Goal: Transaction & Acquisition: Purchase product/service

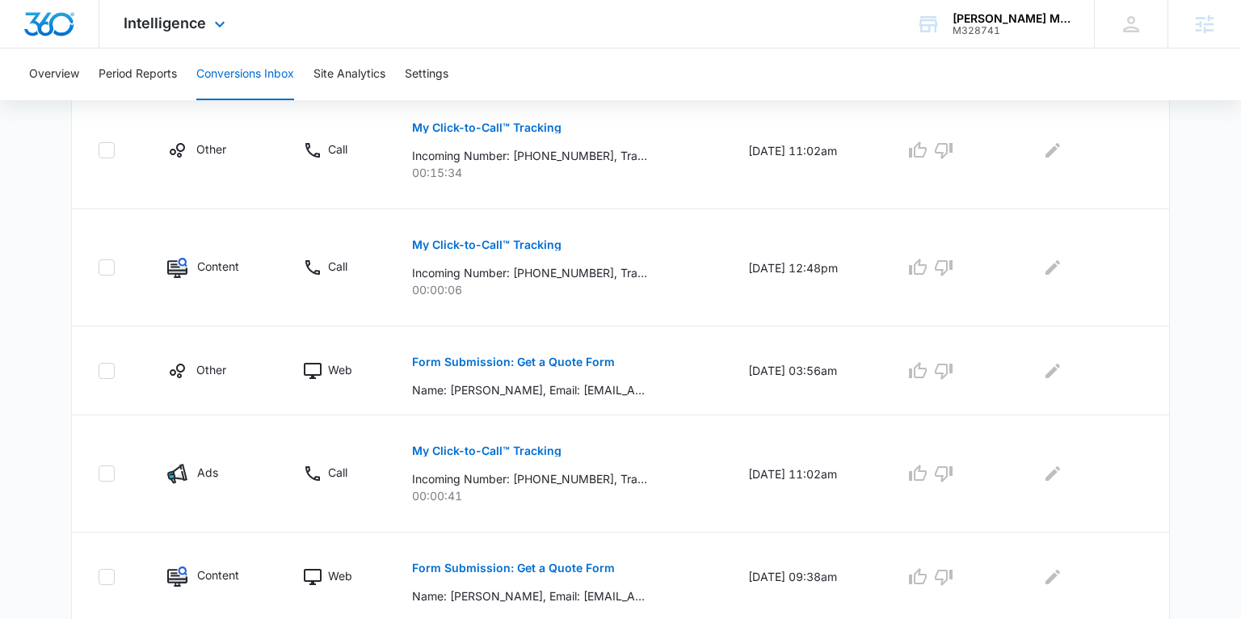
scroll to position [401, 0]
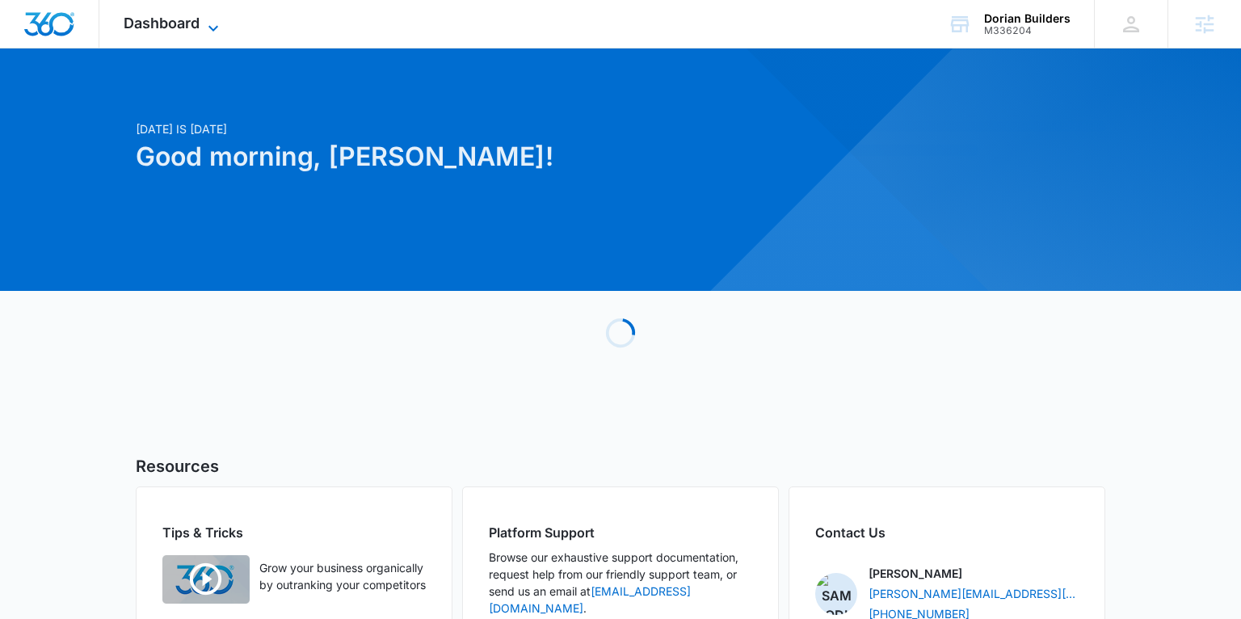
click at [199, 20] on span "Dashboard" at bounding box center [162, 23] width 76 height 17
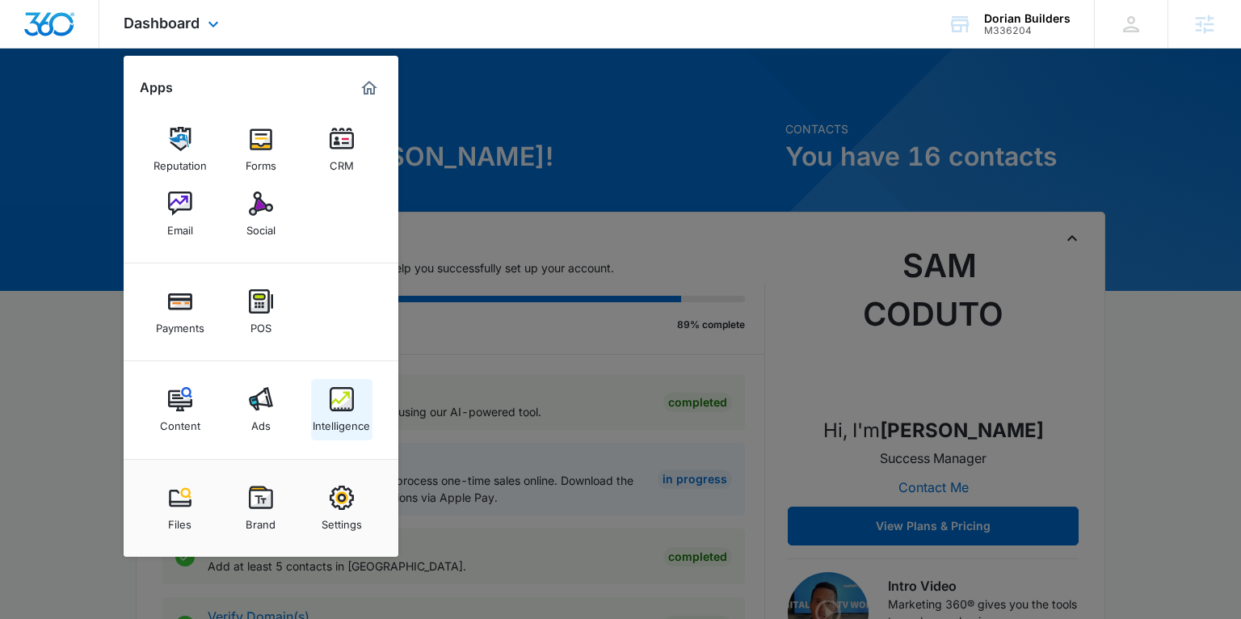
click at [326, 415] on div "Intelligence" at bounding box center [341, 421] width 57 height 21
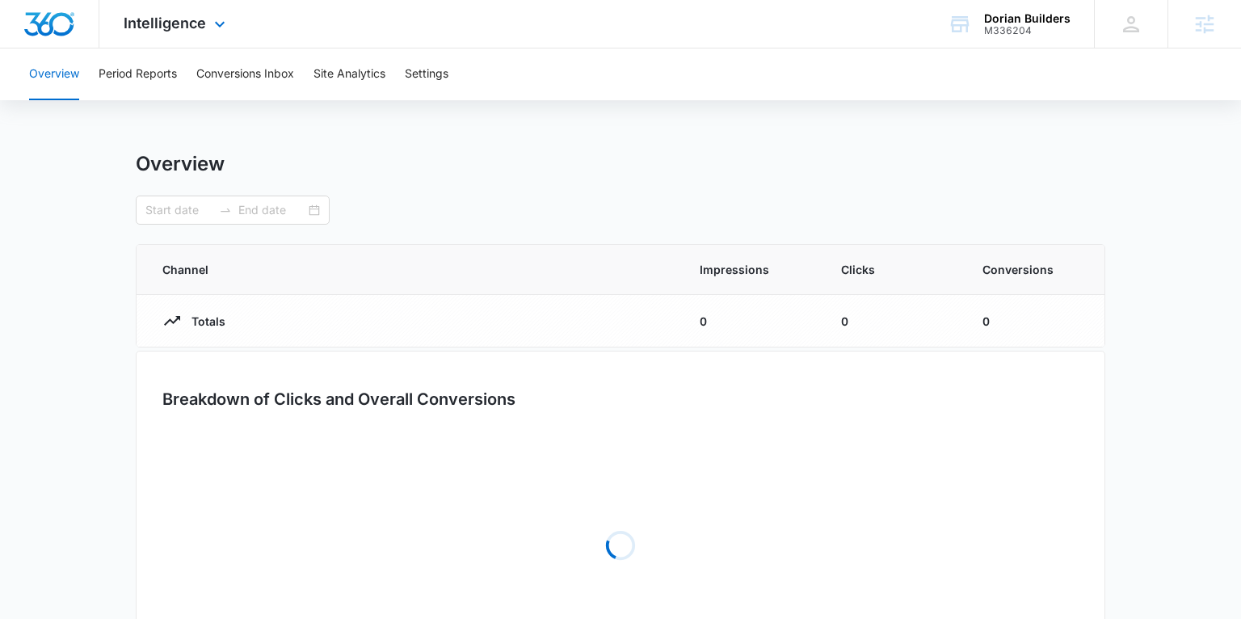
type input "03/11/2025"
type input "09/07/2025"
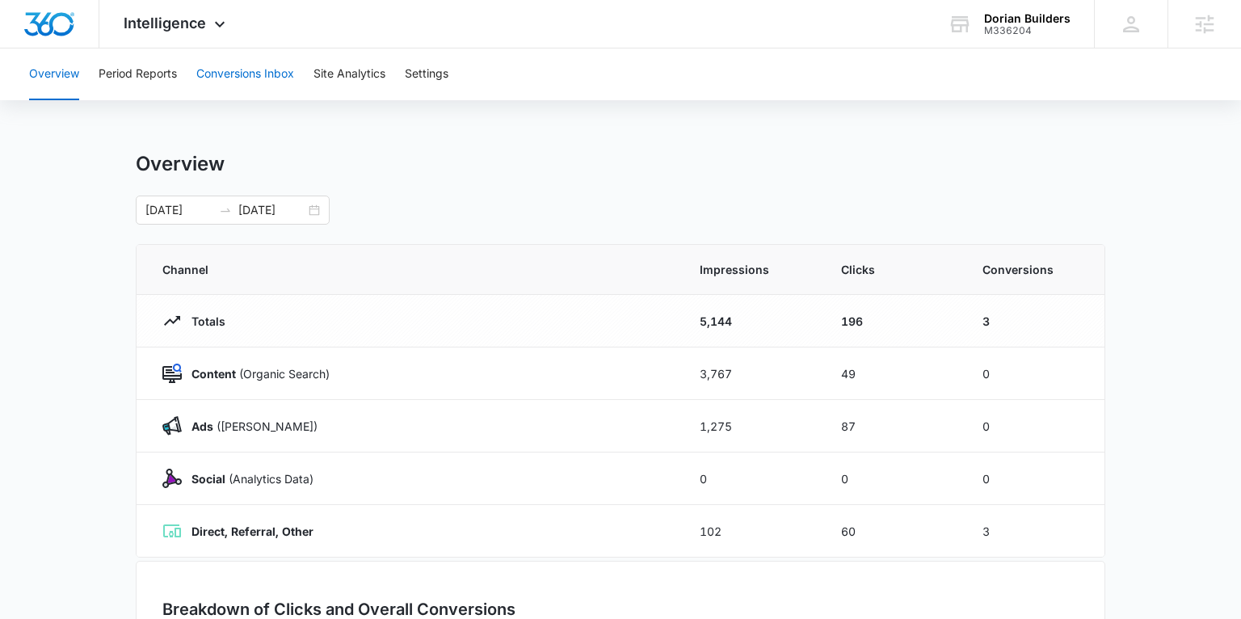
click at [219, 65] on button "Conversions Inbox" at bounding box center [245, 74] width 98 height 52
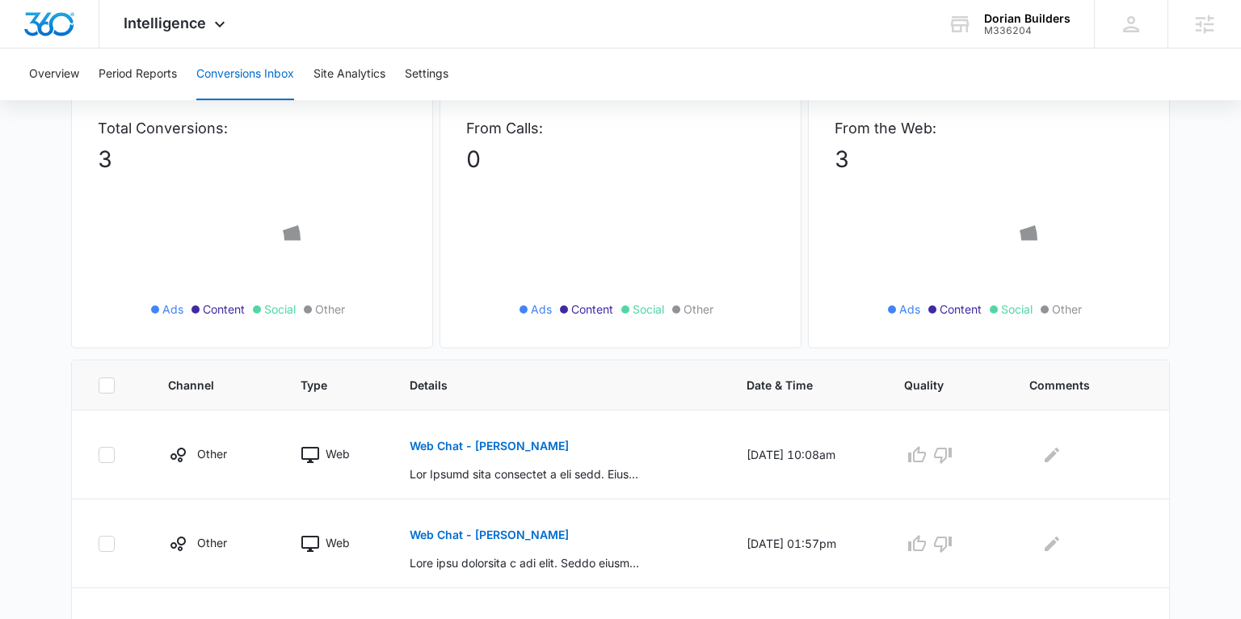
scroll to position [192, 0]
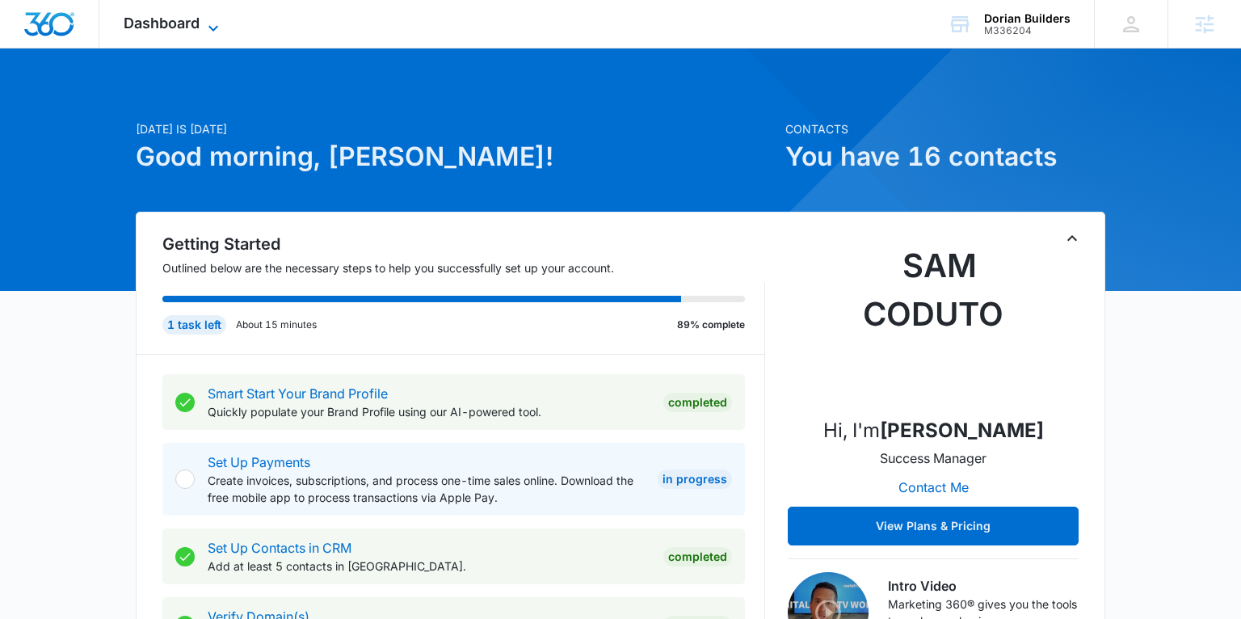
click at [188, 25] on span "Dashboard" at bounding box center [162, 23] width 76 height 17
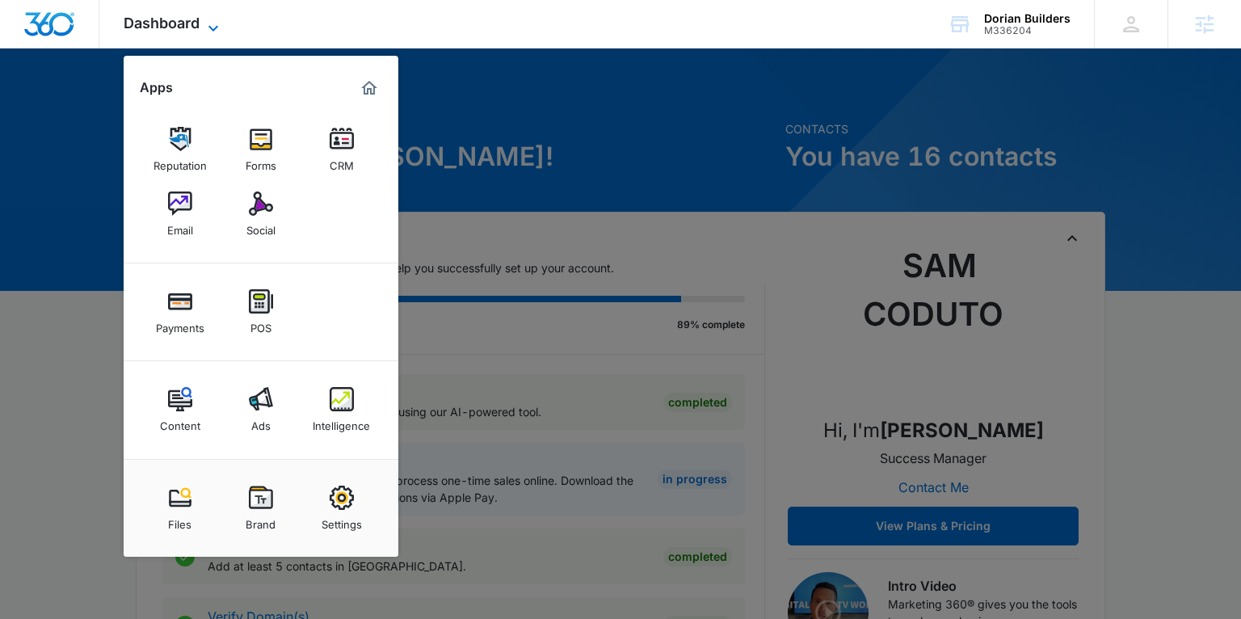
scroll to position [2, 0]
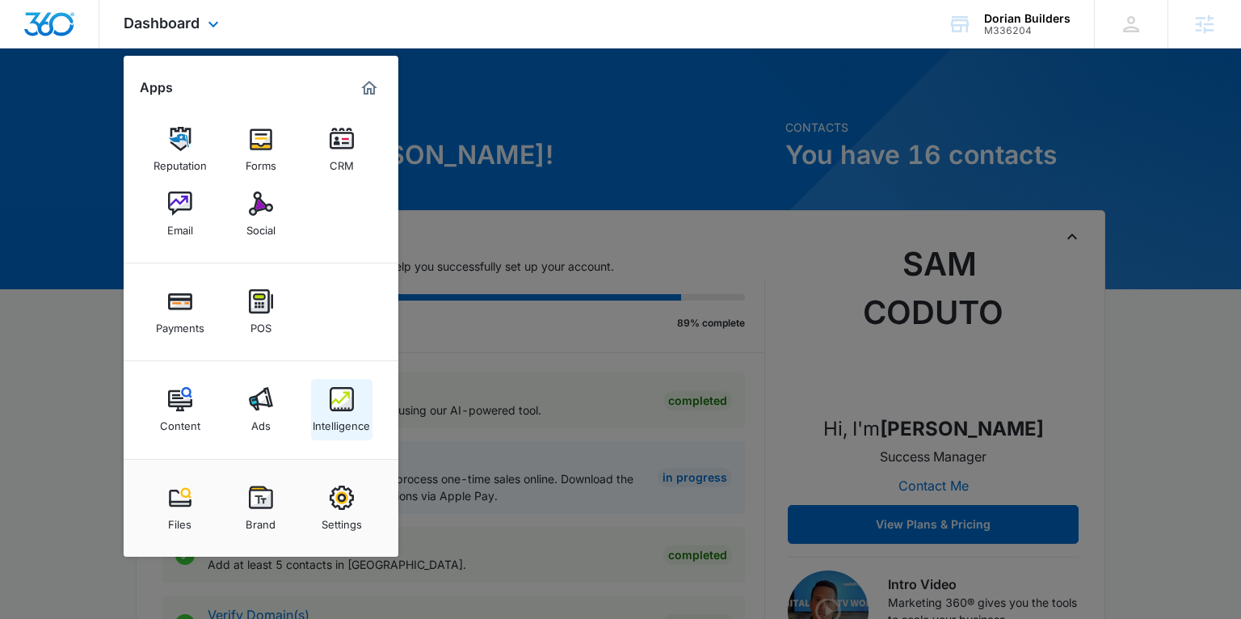
click at [352, 415] on div "Intelligence" at bounding box center [341, 421] width 57 height 21
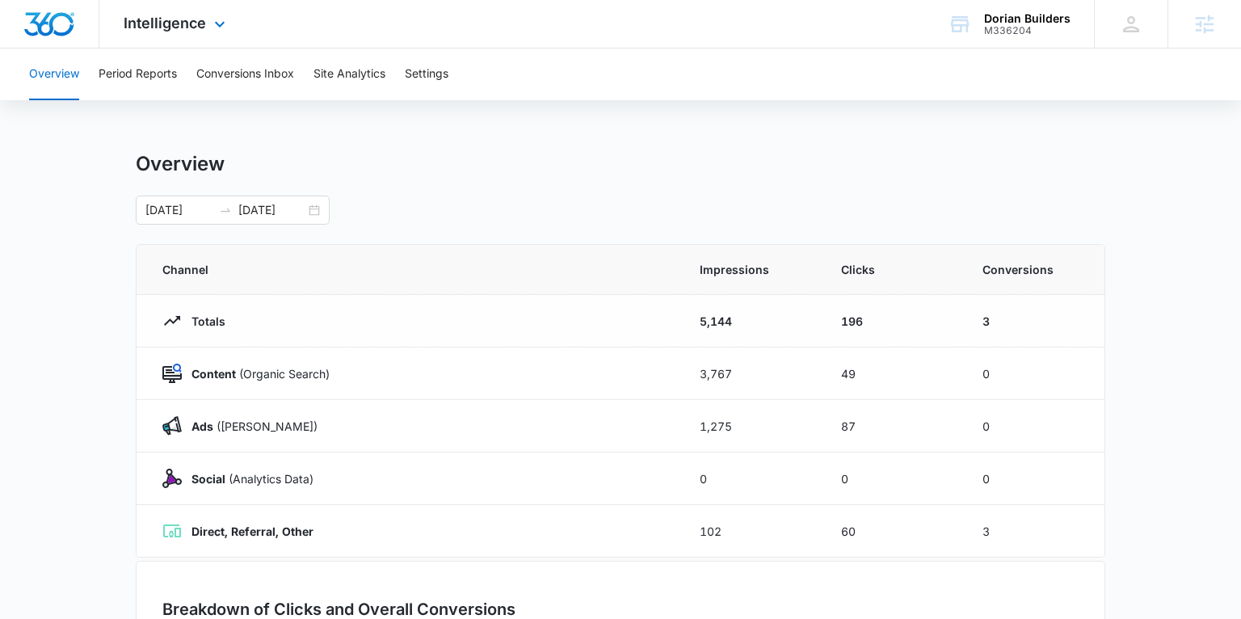
click at [179, 27] on span "Intelligence" at bounding box center [165, 23] width 82 height 17
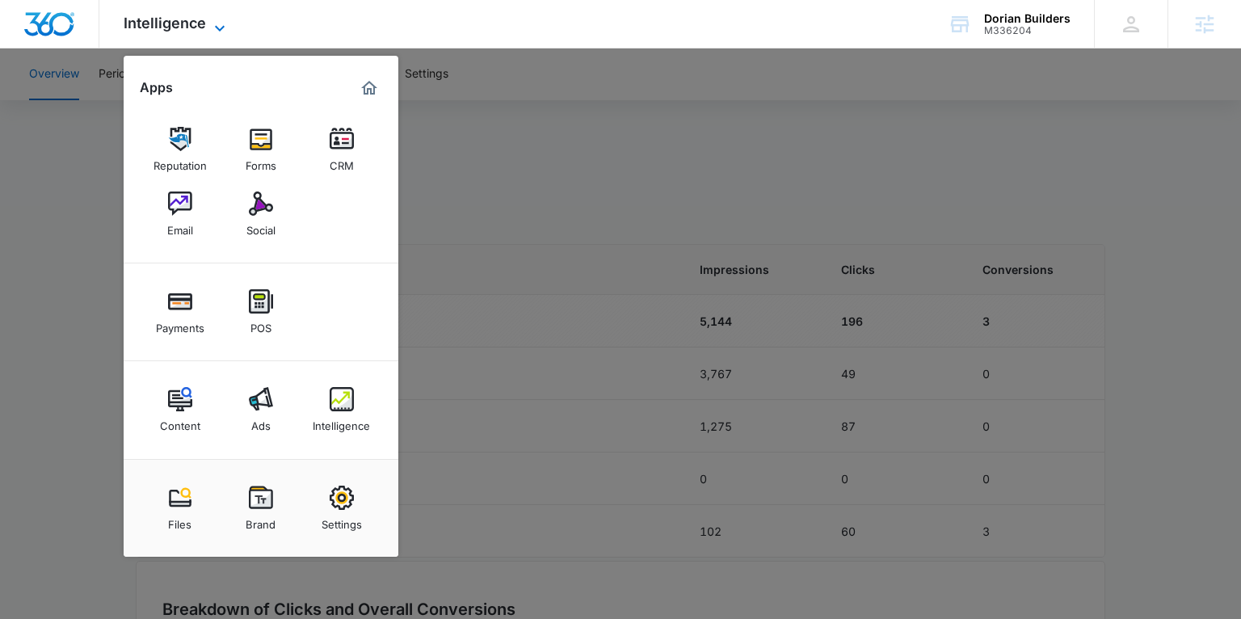
click at [187, 21] on span "Intelligence" at bounding box center [165, 23] width 82 height 17
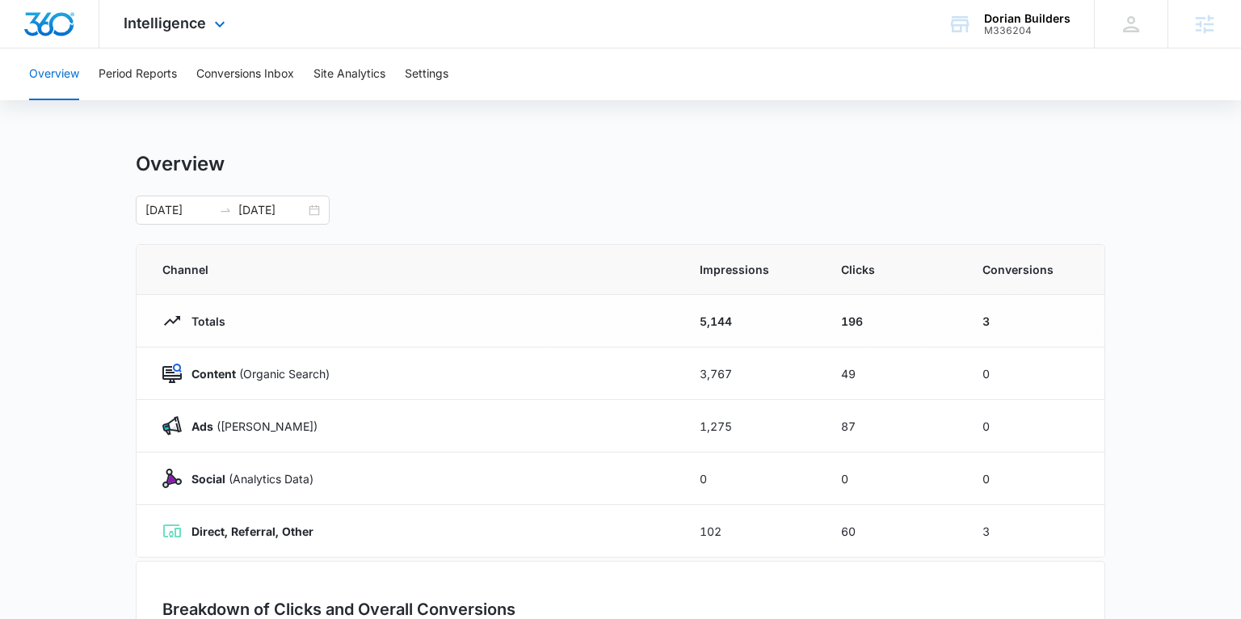
drag, startPoint x: 177, startPoint y: 16, endPoint x: 178, endPoint y: 38, distance: 21.8
click at [177, 17] on span "Intelligence" at bounding box center [165, 23] width 82 height 17
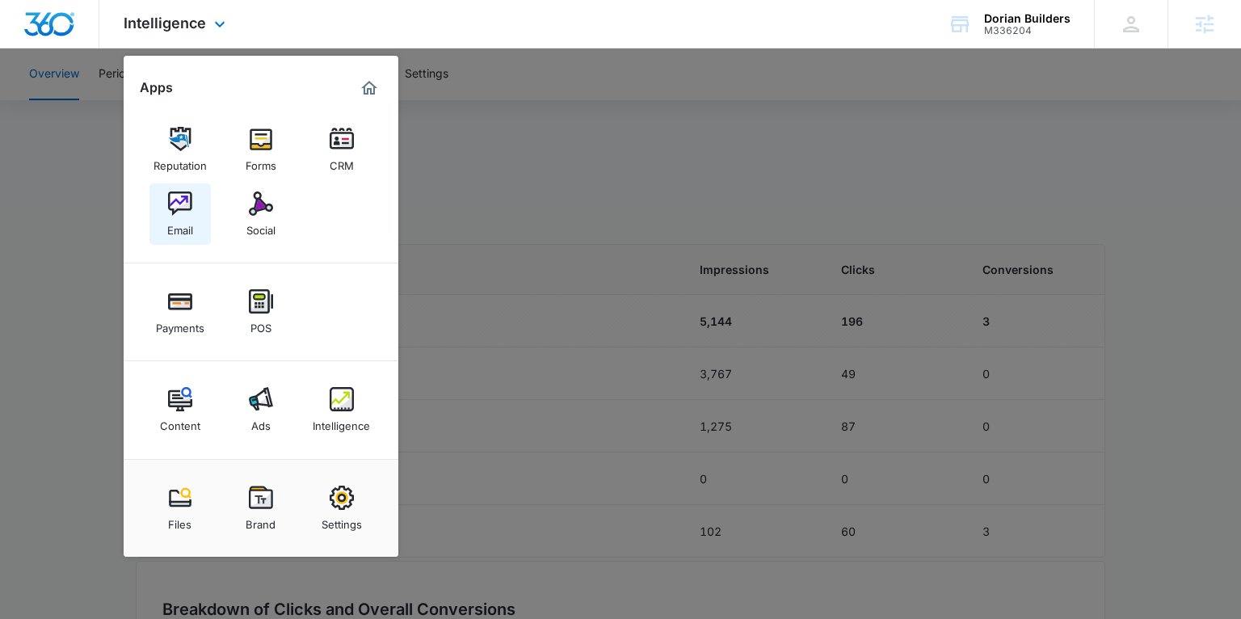
click at [183, 195] on img at bounding box center [180, 204] width 24 height 24
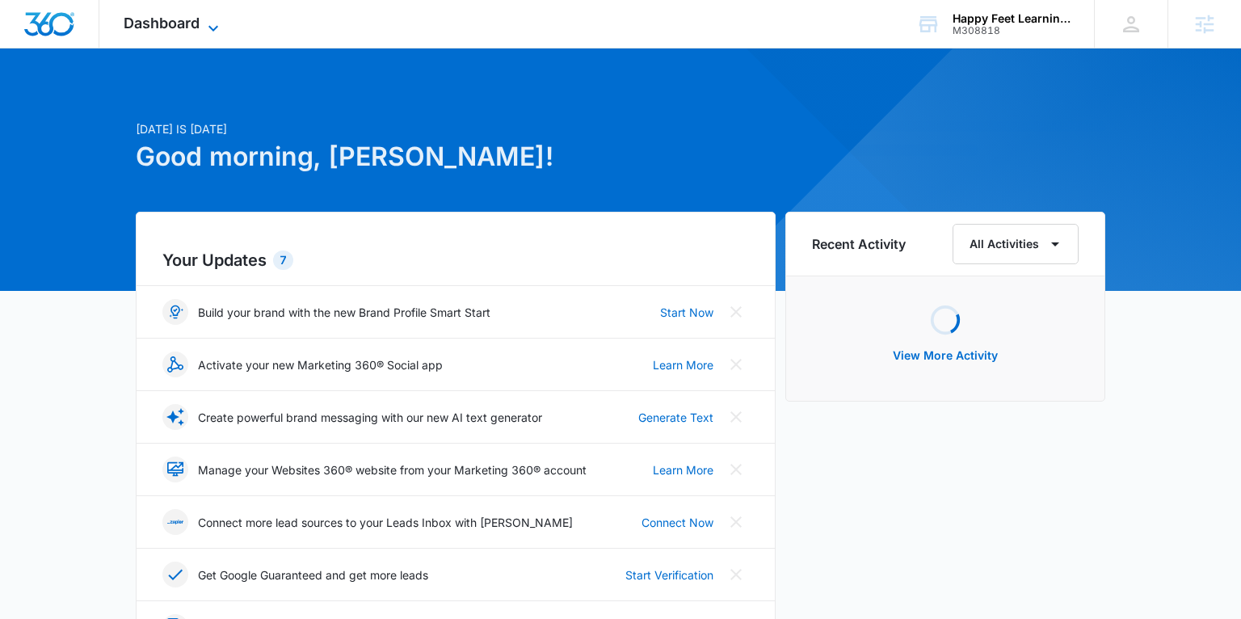
click at [164, 18] on span "Dashboard" at bounding box center [162, 23] width 76 height 17
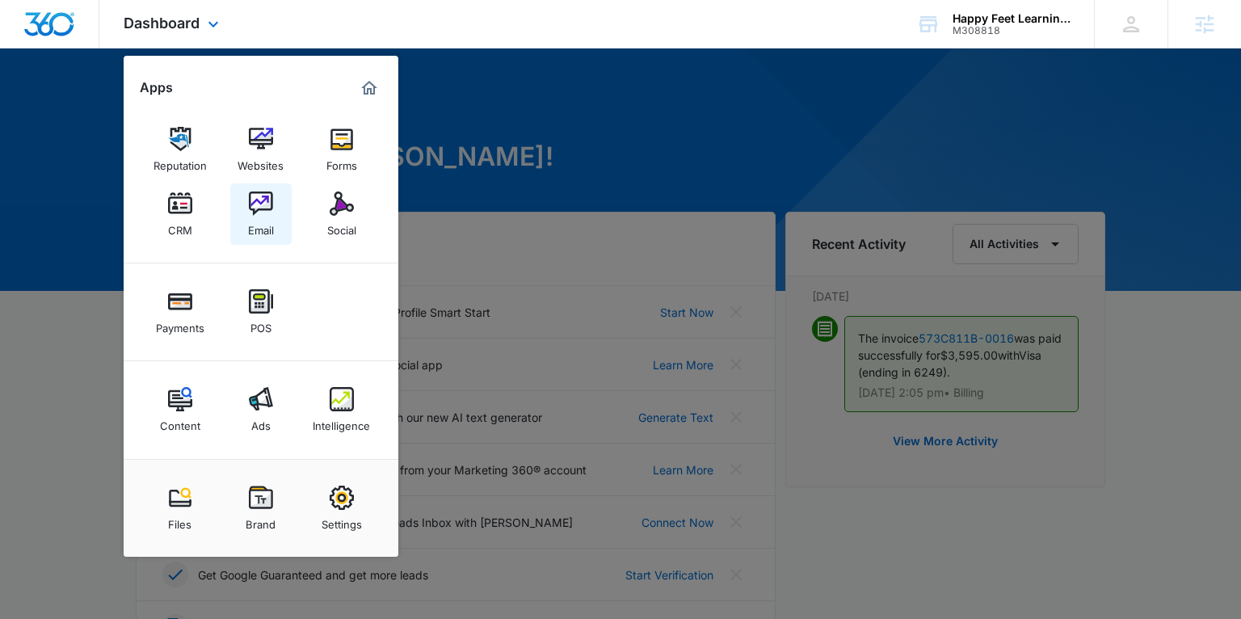
click at [252, 216] on div "Email" at bounding box center [261, 226] width 26 height 21
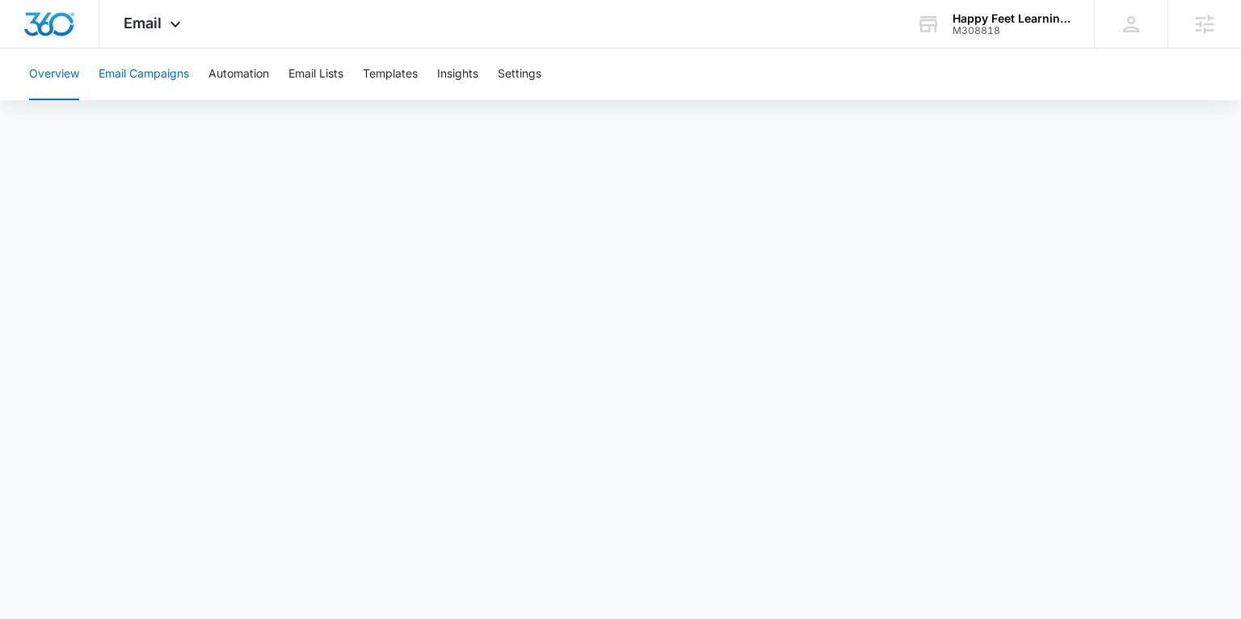
click at [179, 77] on button "Email Campaigns" at bounding box center [144, 74] width 91 height 52
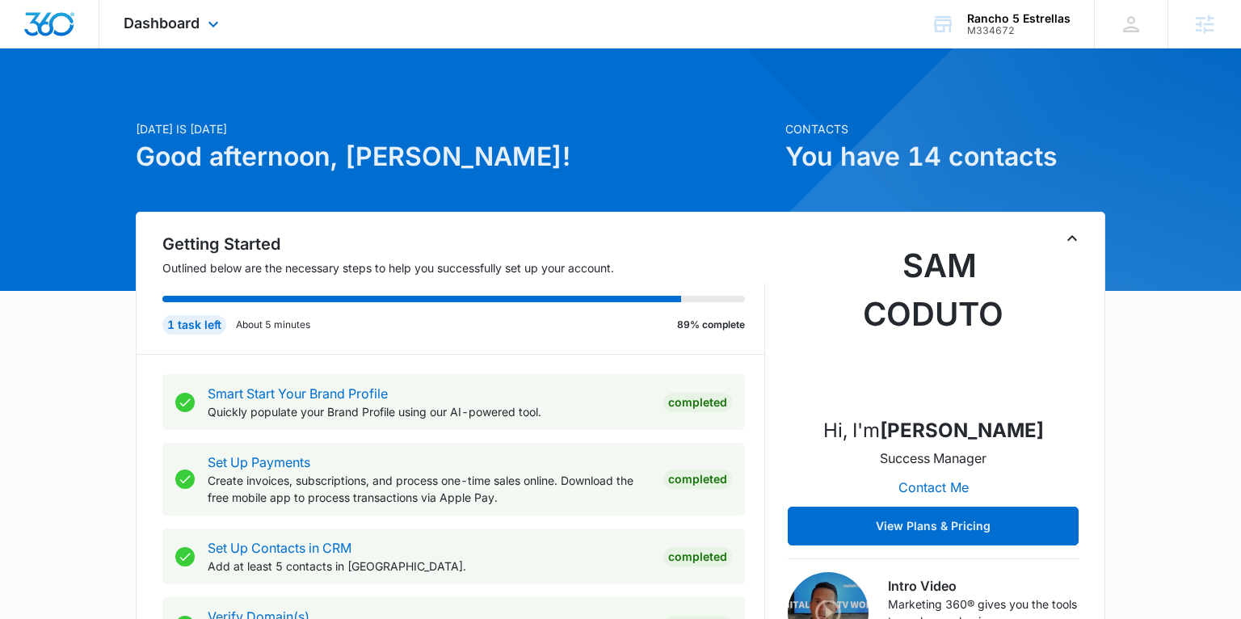
click at [200, 25] on div "Dashboard Apps Reputation Websites Forms CRM Email Social Payments POS Content …" at bounding box center [173, 24] width 148 height 48
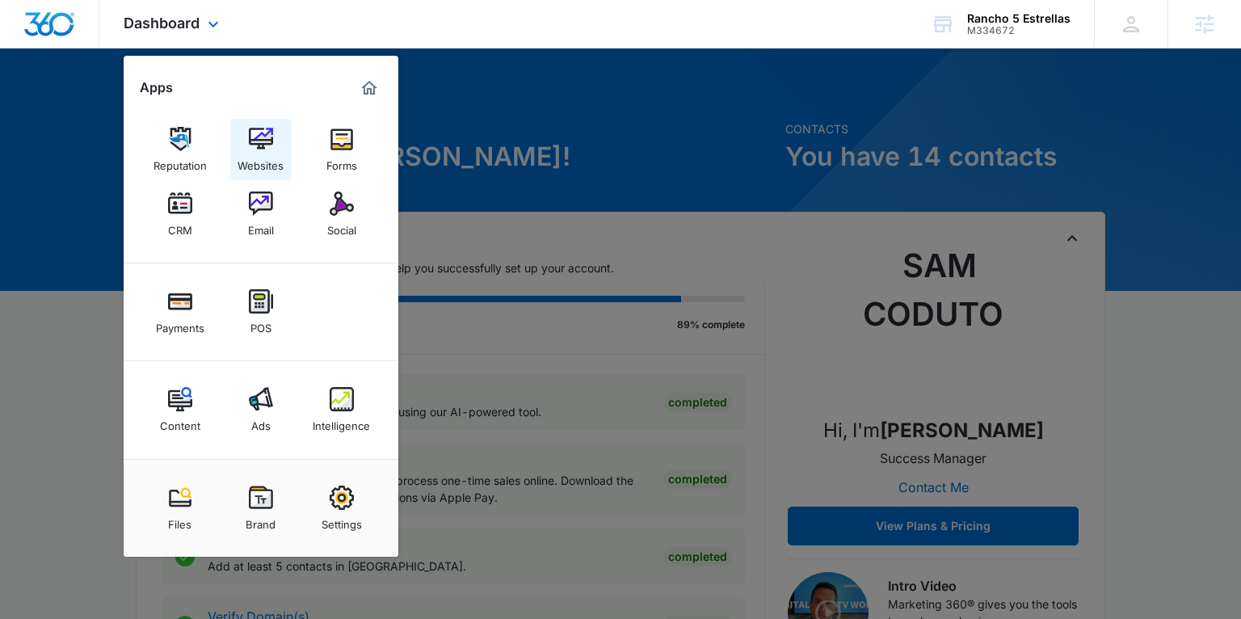
click at [249, 140] on img at bounding box center [261, 139] width 24 height 24
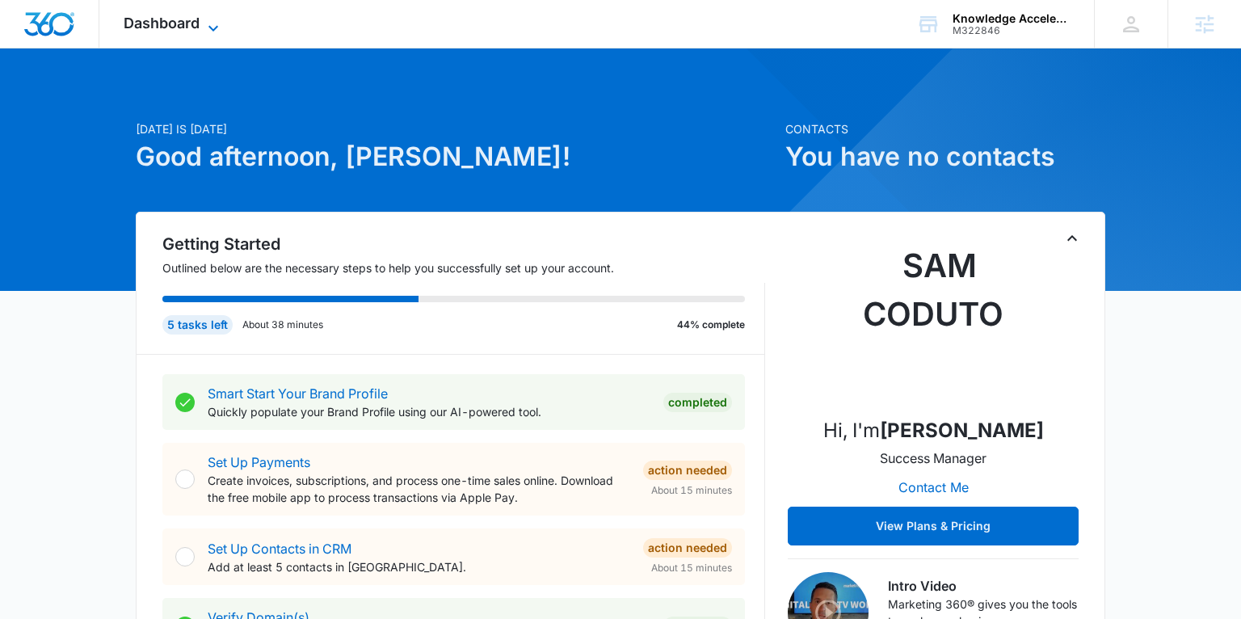
click at [187, 27] on span "Dashboard" at bounding box center [162, 23] width 76 height 17
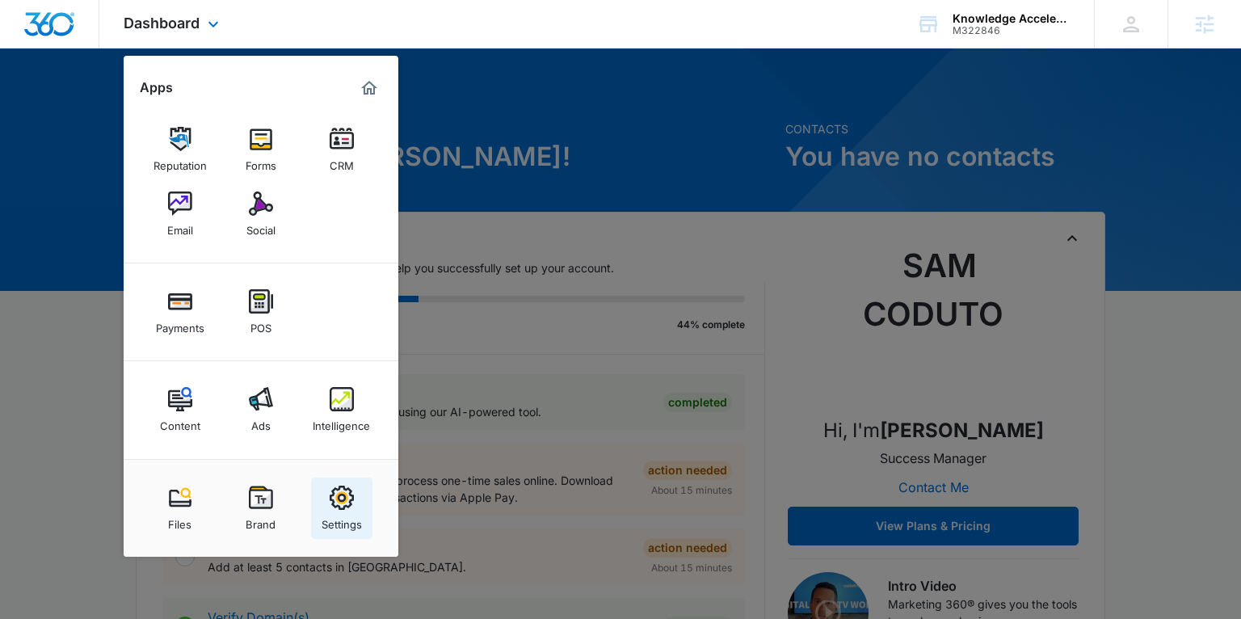
click at [358, 512] on div "Settings" at bounding box center [342, 520] width 40 height 21
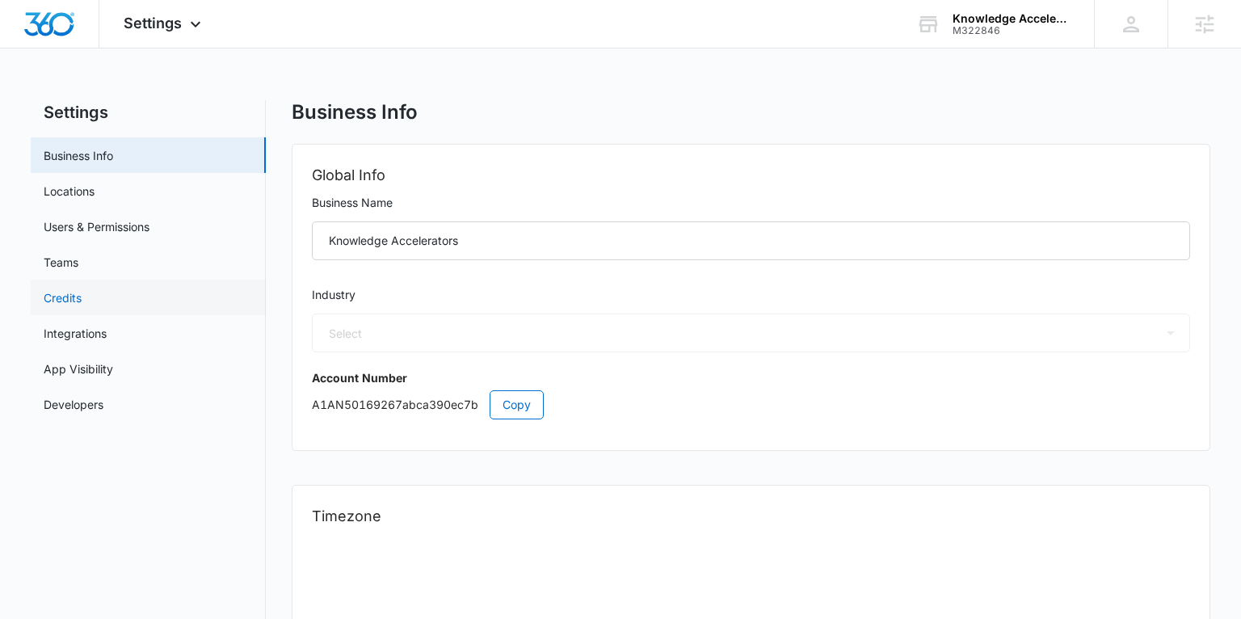
select select "32"
select select "US"
select select "America/Denver"
click at [85, 235] on link "Users & Permissions" at bounding box center [97, 226] width 106 height 17
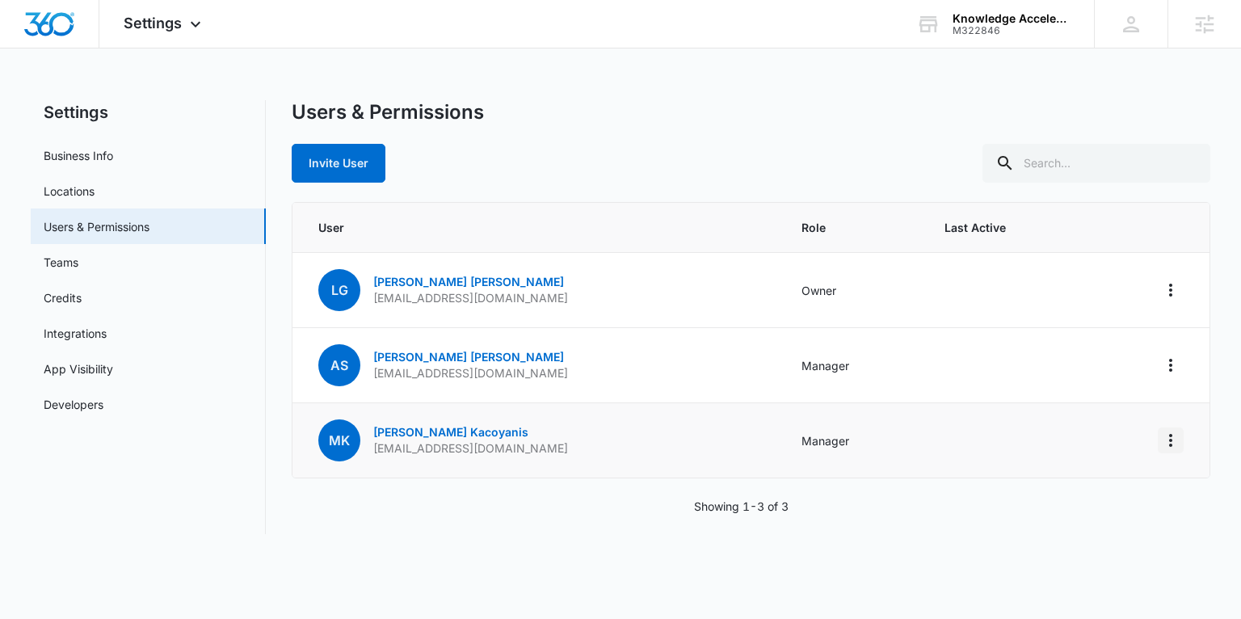
click at [1168, 447] on icon "Actions" at bounding box center [1170, 440] width 19 height 19
click at [429, 430] on link "Maria Kacoyanis" at bounding box center [450, 432] width 155 height 14
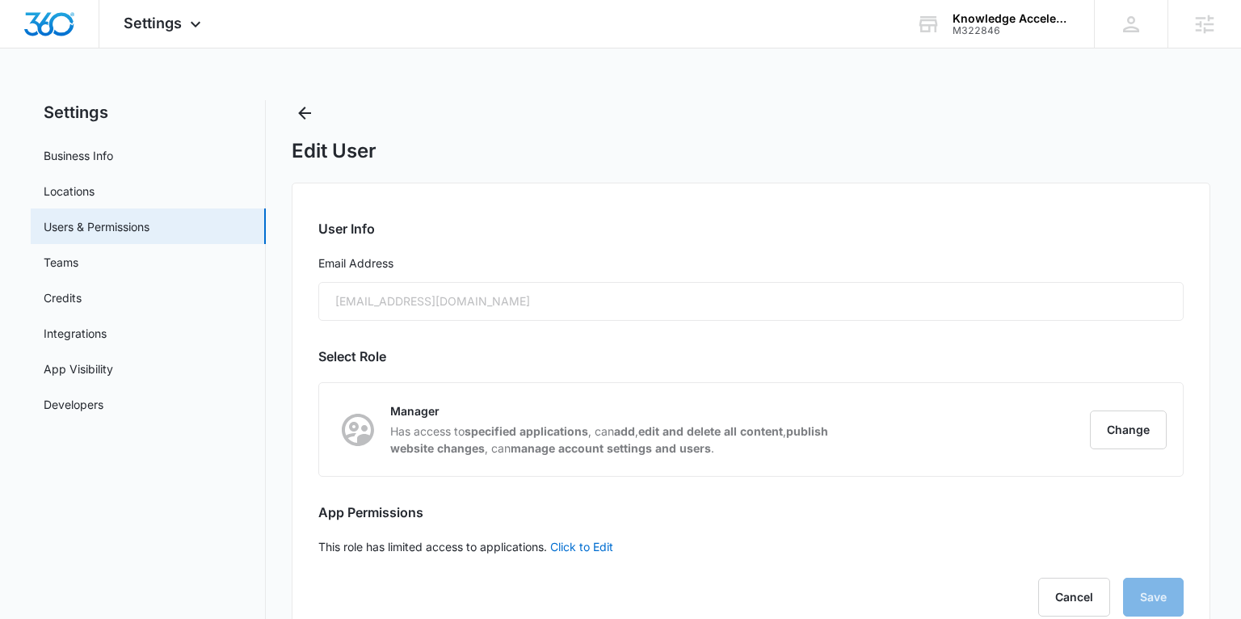
scroll to position [42, 0]
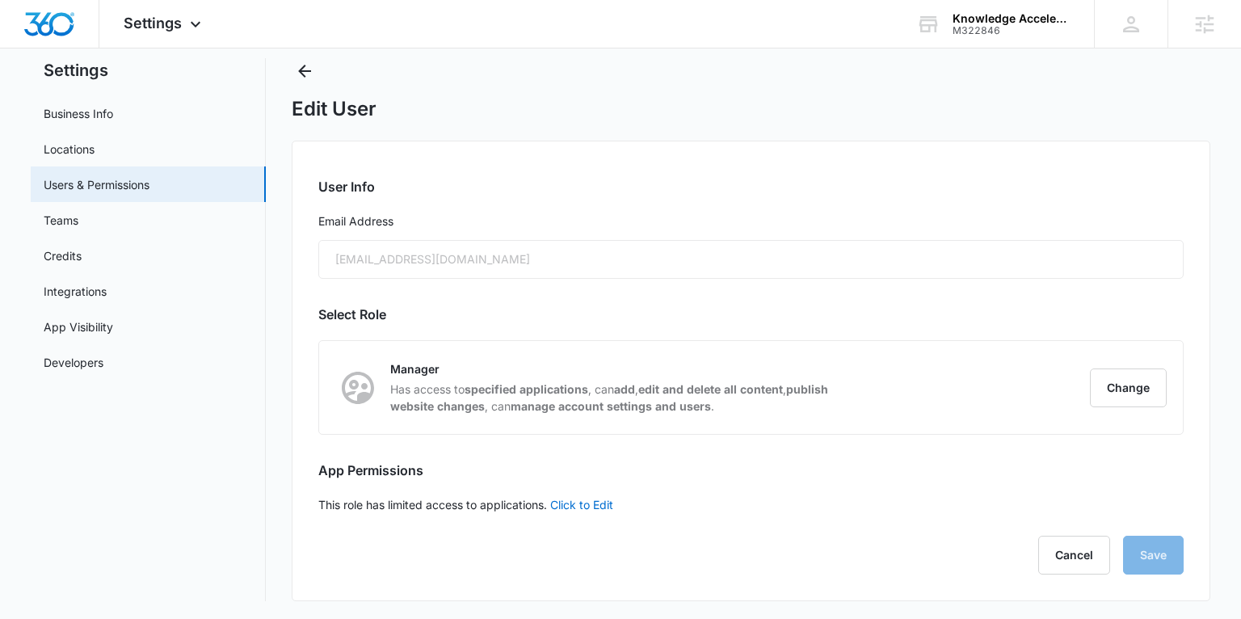
drag, startPoint x: 147, startPoint y: 24, endPoint x: 177, endPoint y: 50, distance: 39.5
click at [149, 24] on span "Settings" at bounding box center [153, 23] width 58 height 17
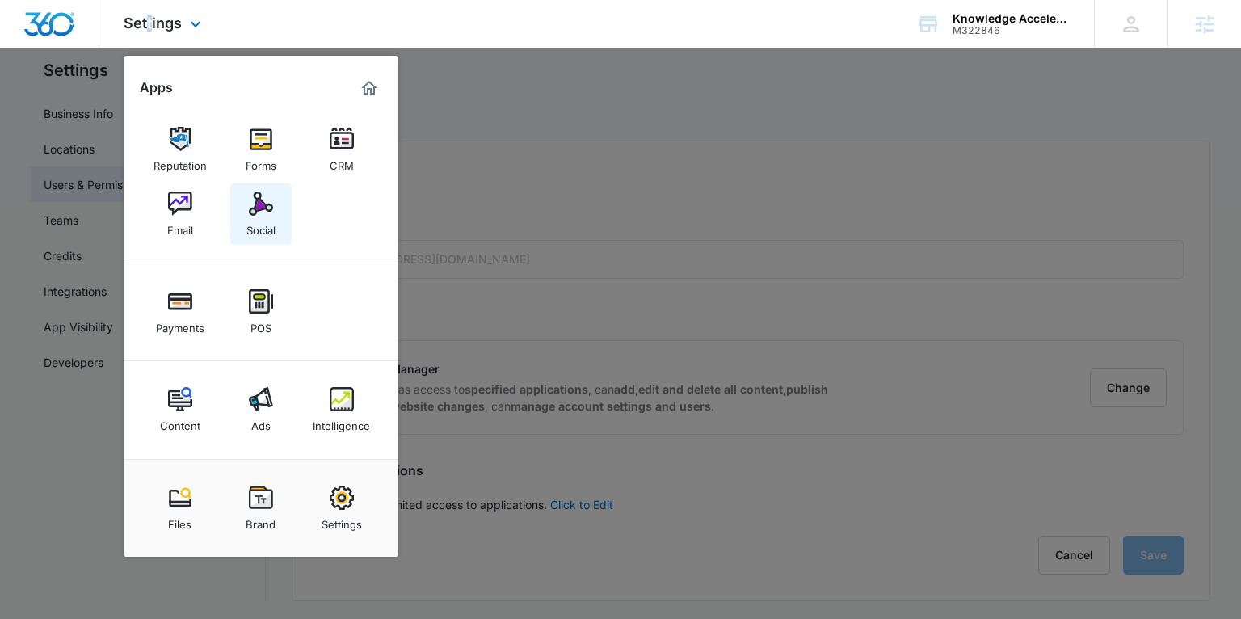
click at [258, 217] on div "Social" at bounding box center [260, 226] width 29 height 21
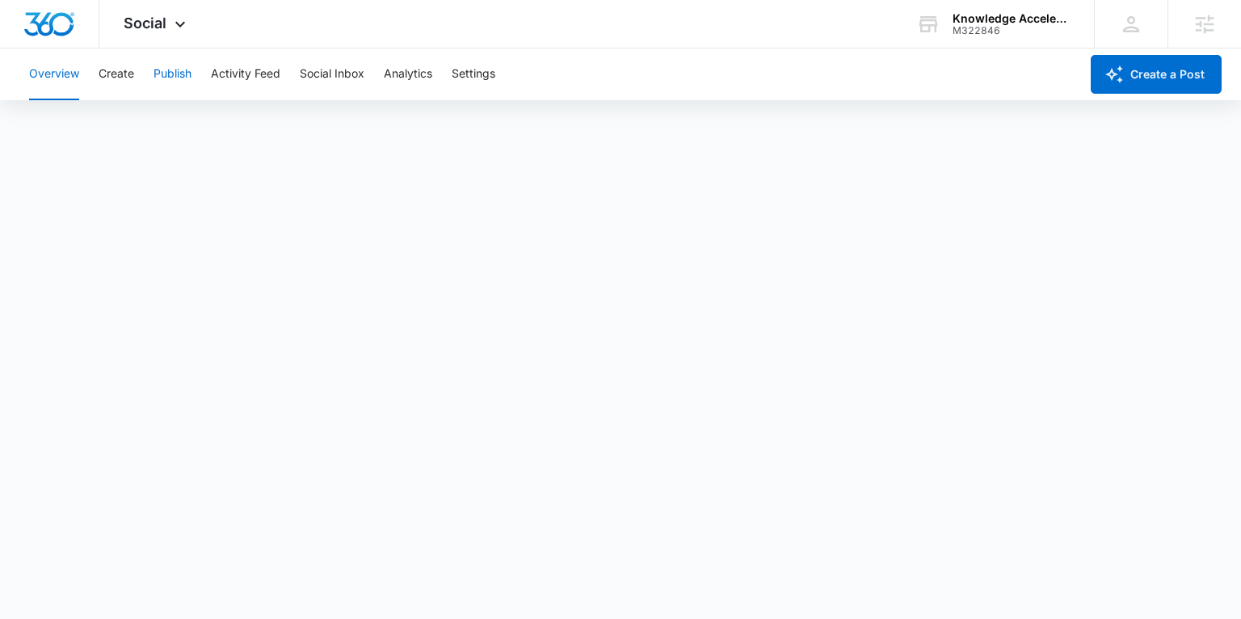
click at [184, 82] on button "Publish" at bounding box center [173, 74] width 38 height 52
click at [139, 24] on span "Social" at bounding box center [145, 23] width 43 height 17
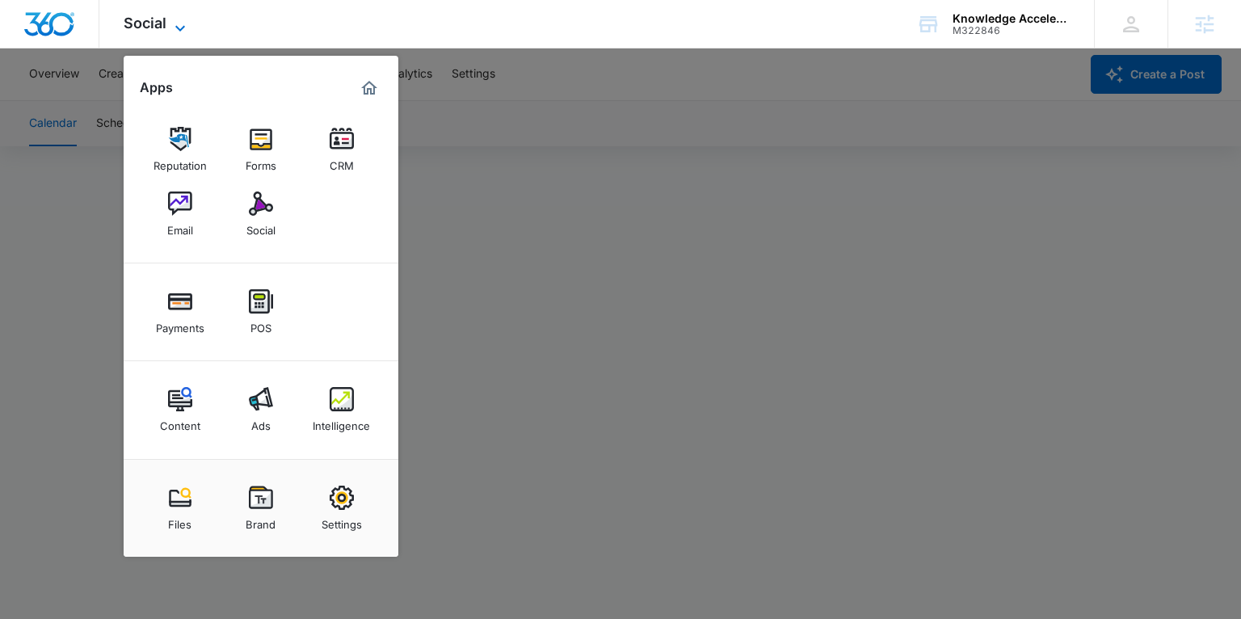
click at [139, 24] on span "Social" at bounding box center [145, 23] width 43 height 17
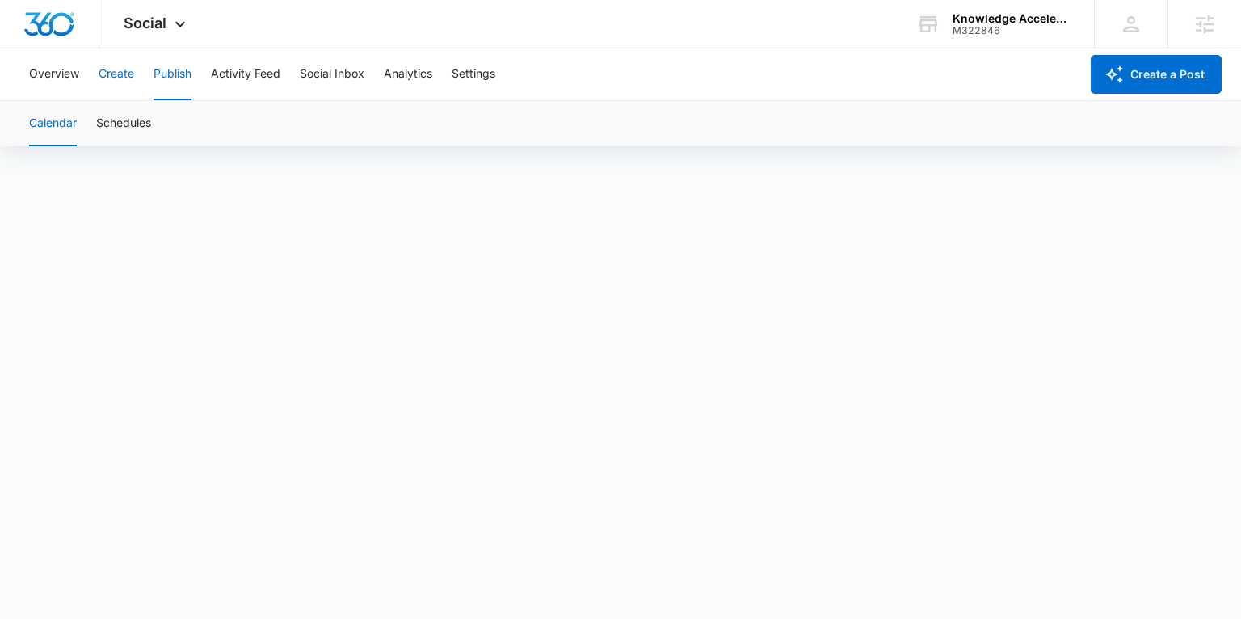
click at [115, 78] on button "Create" at bounding box center [117, 74] width 36 height 52
click at [165, 121] on button "Approvals" at bounding box center [158, 123] width 54 height 45
click at [166, 75] on button "Publish" at bounding box center [173, 74] width 38 height 52
click at [56, 75] on button "Overview" at bounding box center [54, 74] width 50 height 52
click at [116, 82] on button "Create" at bounding box center [117, 74] width 36 height 52
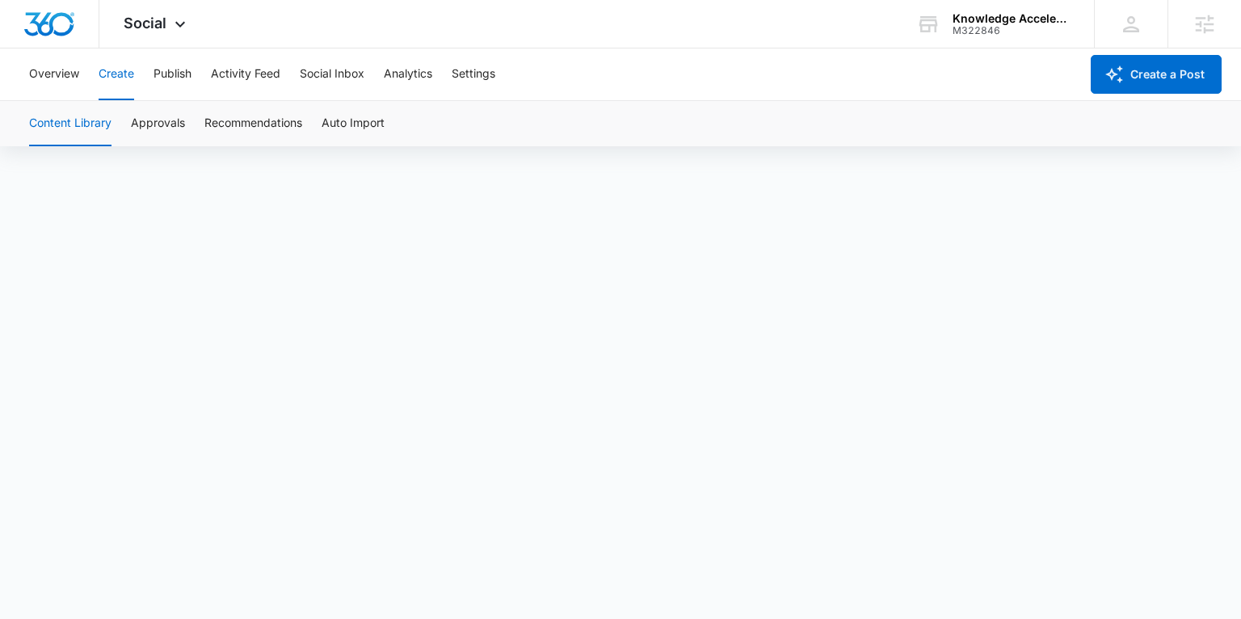
scroll to position [11, 0]
click at [183, 85] on button "Publish" at bounding box center [173, 74] width 38 height 52
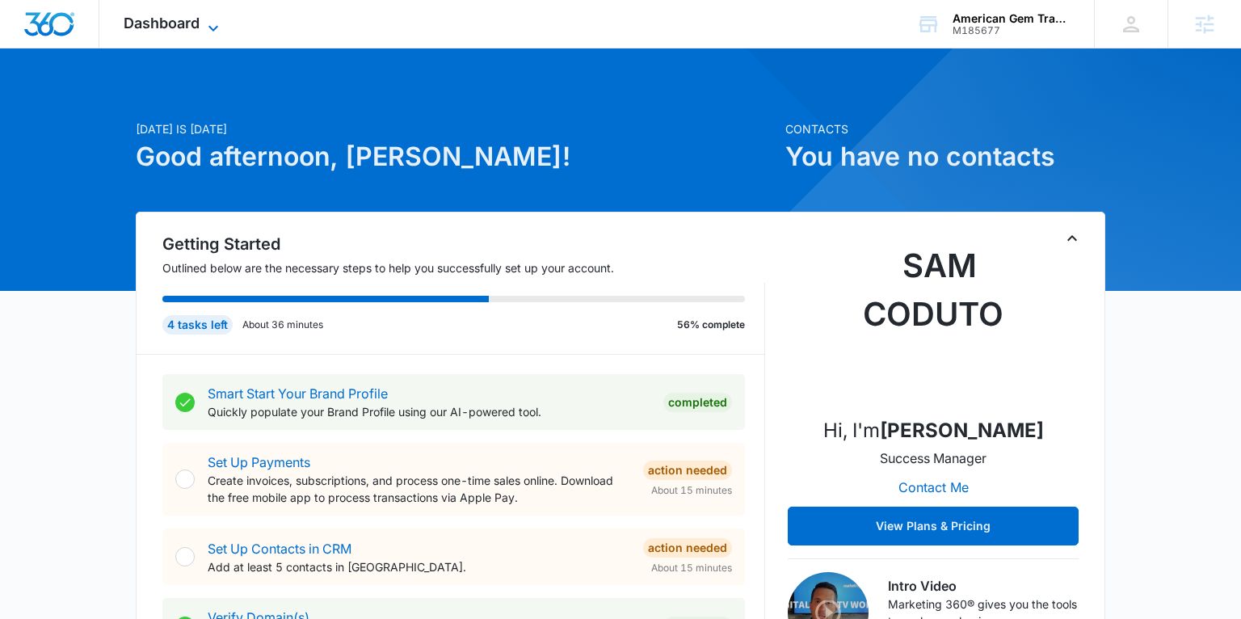
click at [206, 27] on icon at bounding box center [213, 28] width 19 height 19
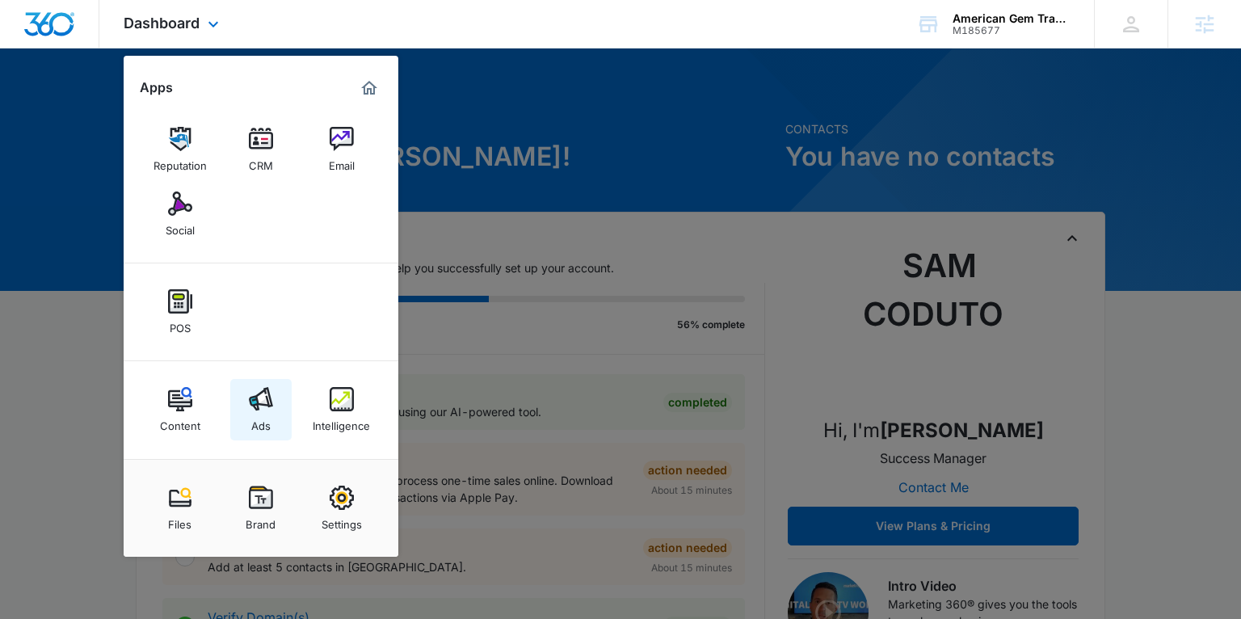
click at [270, 393] on img at bounding box center [261, 399] width 24 height 24
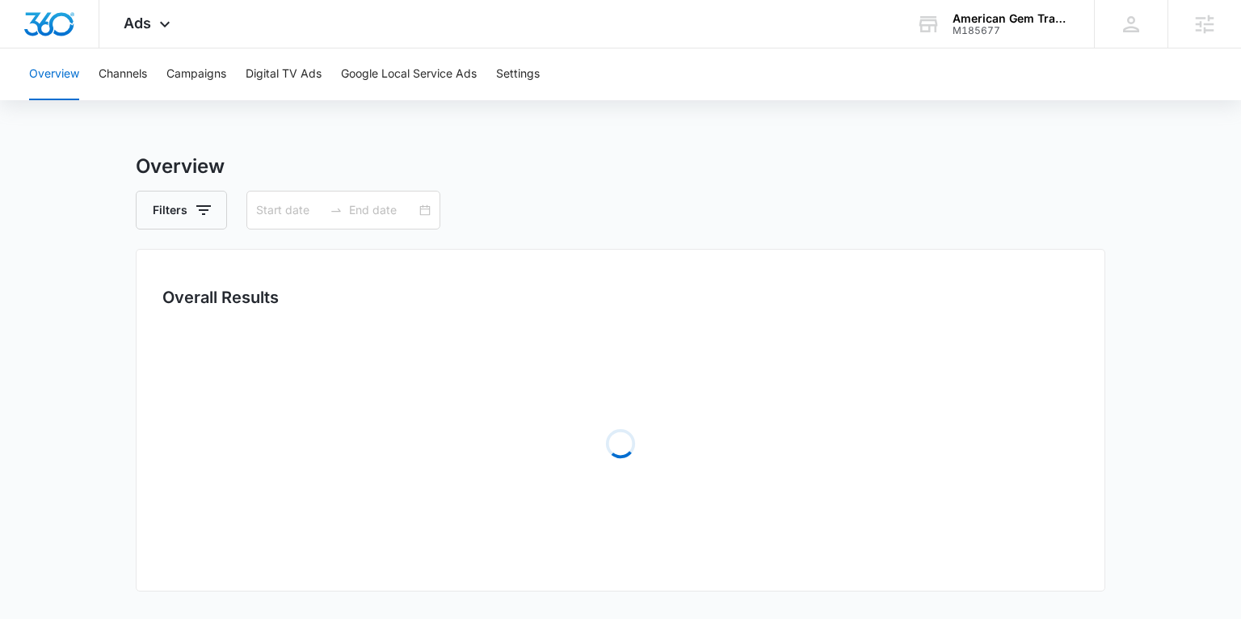
type input "08/12/2025"
type input "09/11/2025"
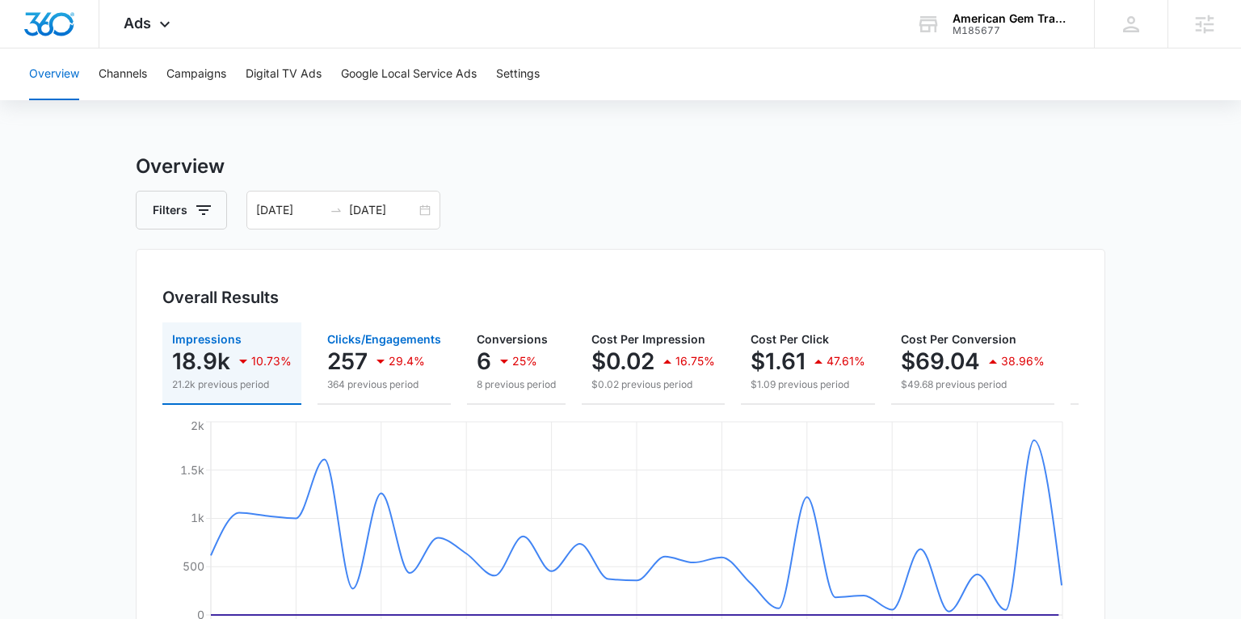
scroll to position [0, 162]
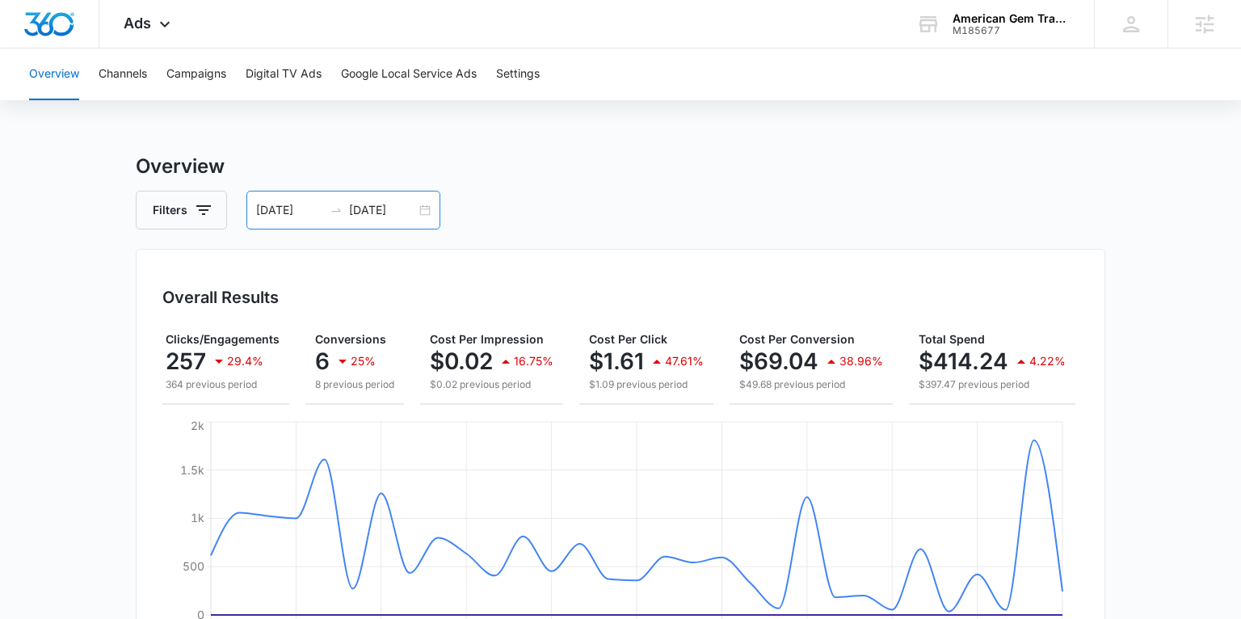
click at [418, 200] on div "08/12/2025 09/11/2025" at bounding box center [343, 210] width 194 height 39
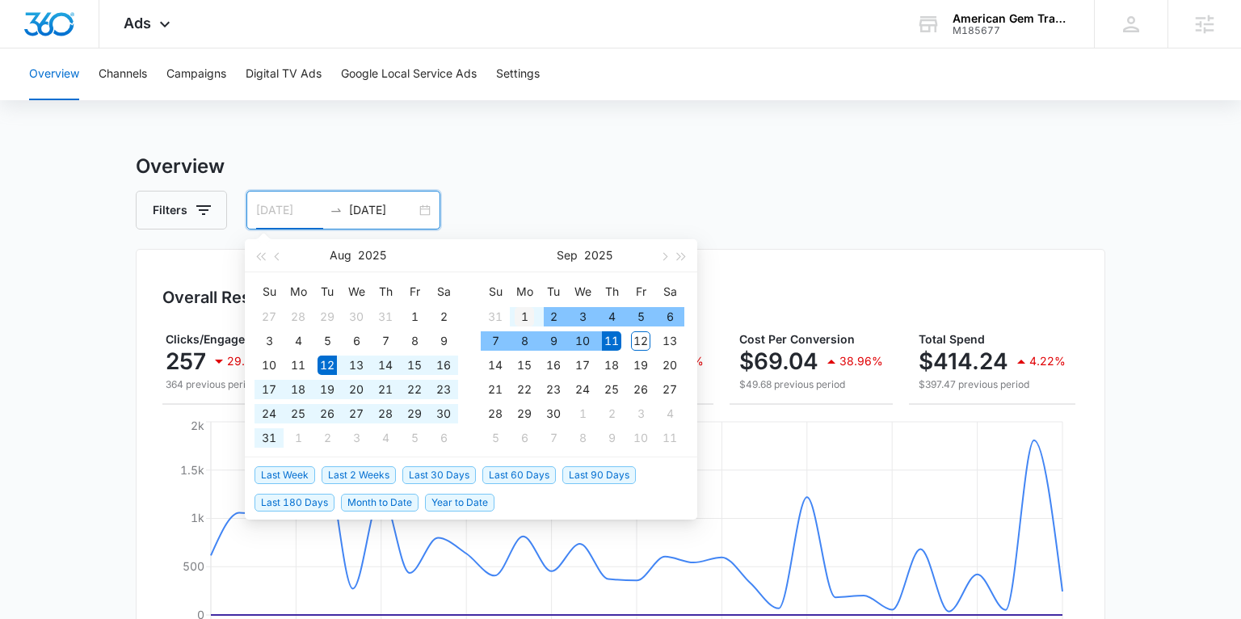
type input "09/01/2025"
click at [519, 315] on div "1" at bounding box center [524, 316] width 19 height 19
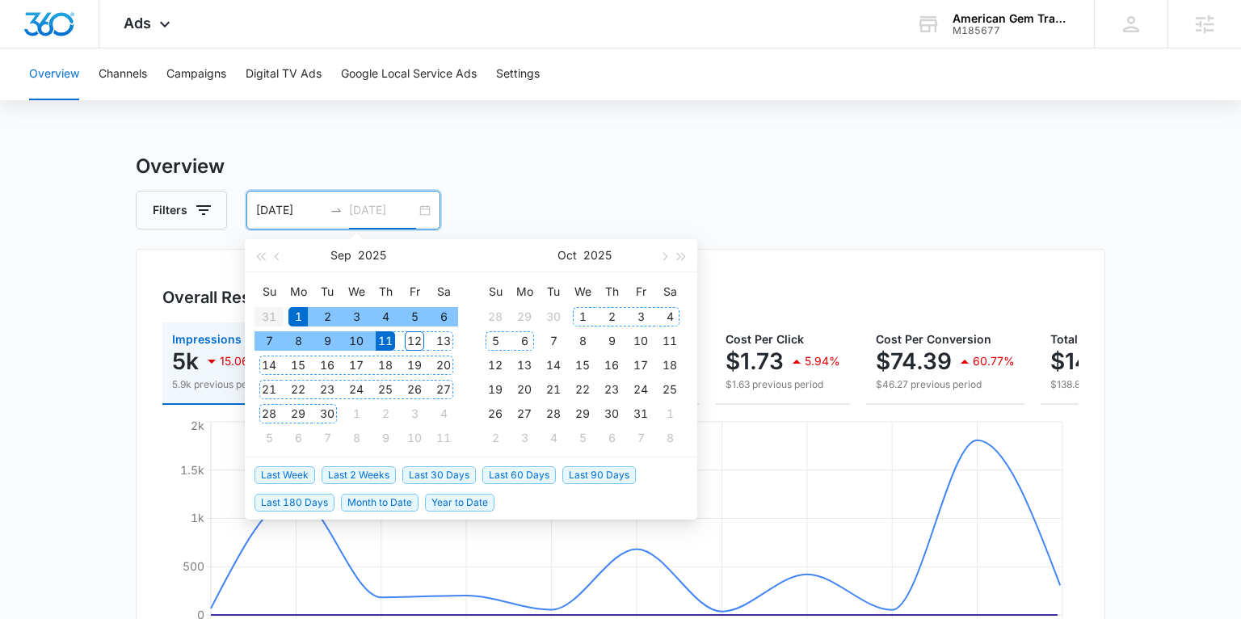
type input "09/11/2025"
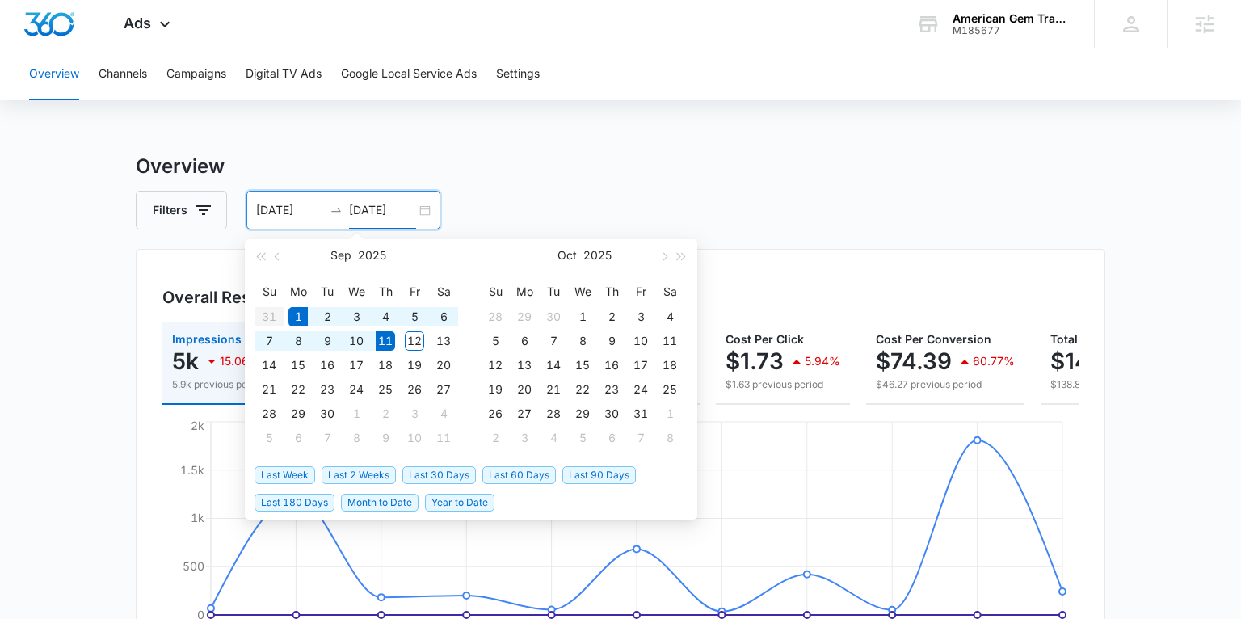
click at [646, 173] on h3 "Overview" at bounding box center [621, 166] width 970 height 29
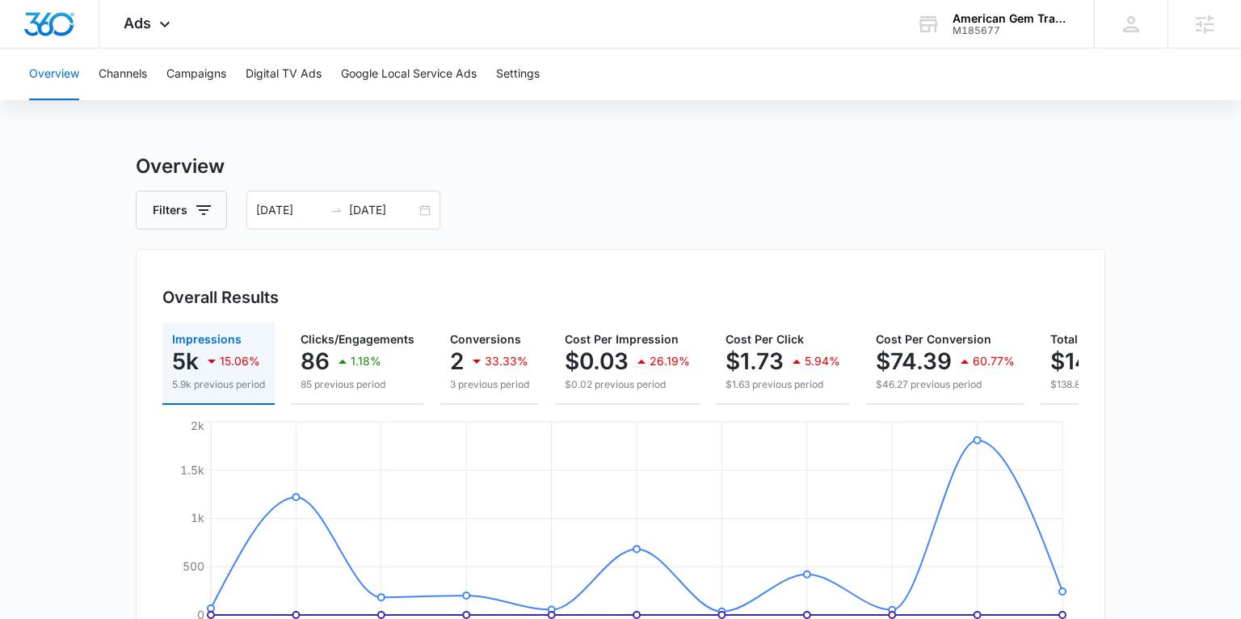
scroll to position [0, 127]
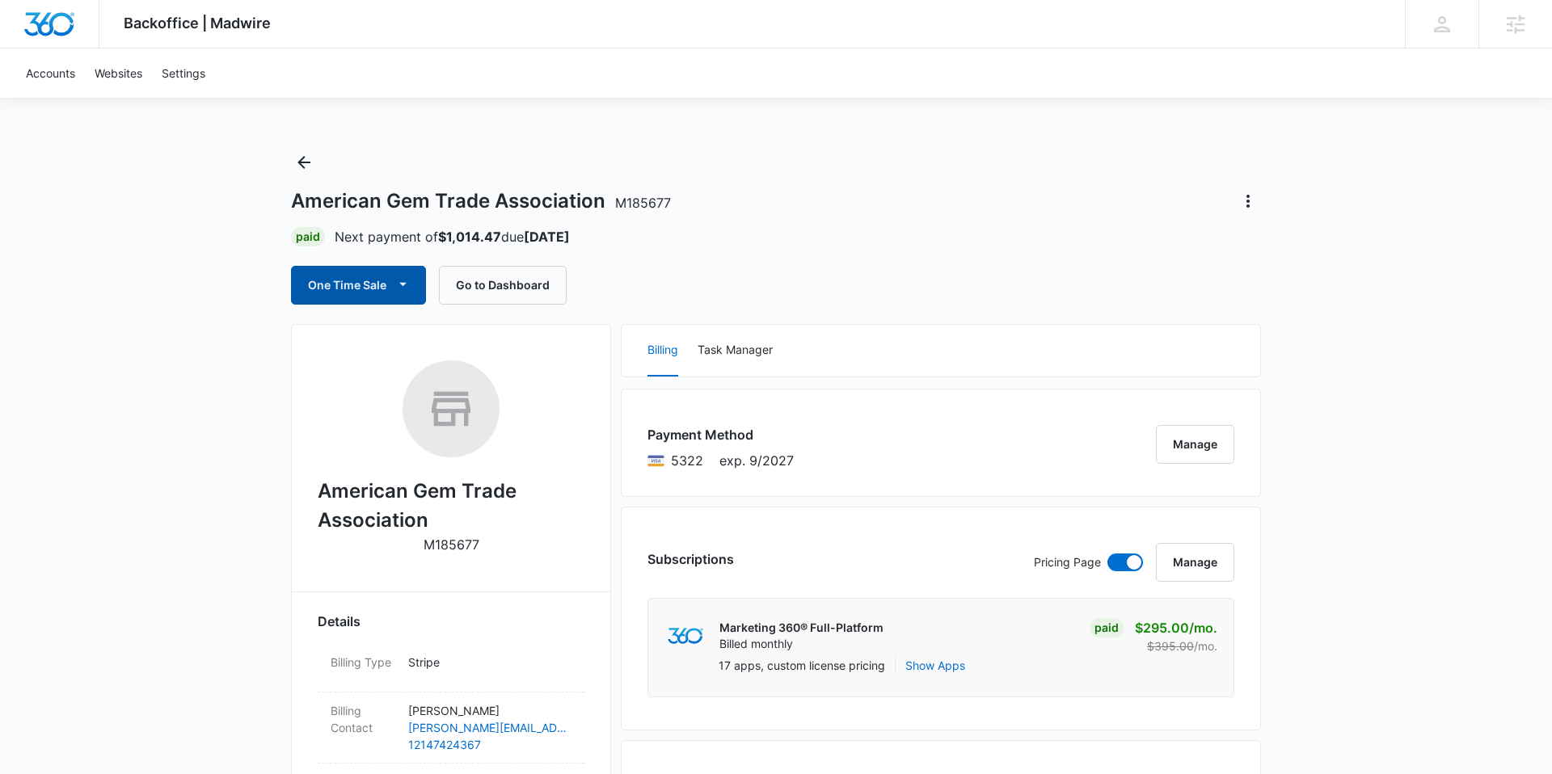
click at [421, 278] on button "One Time Sale" at bounding box center [358, 285] width 135 height 39
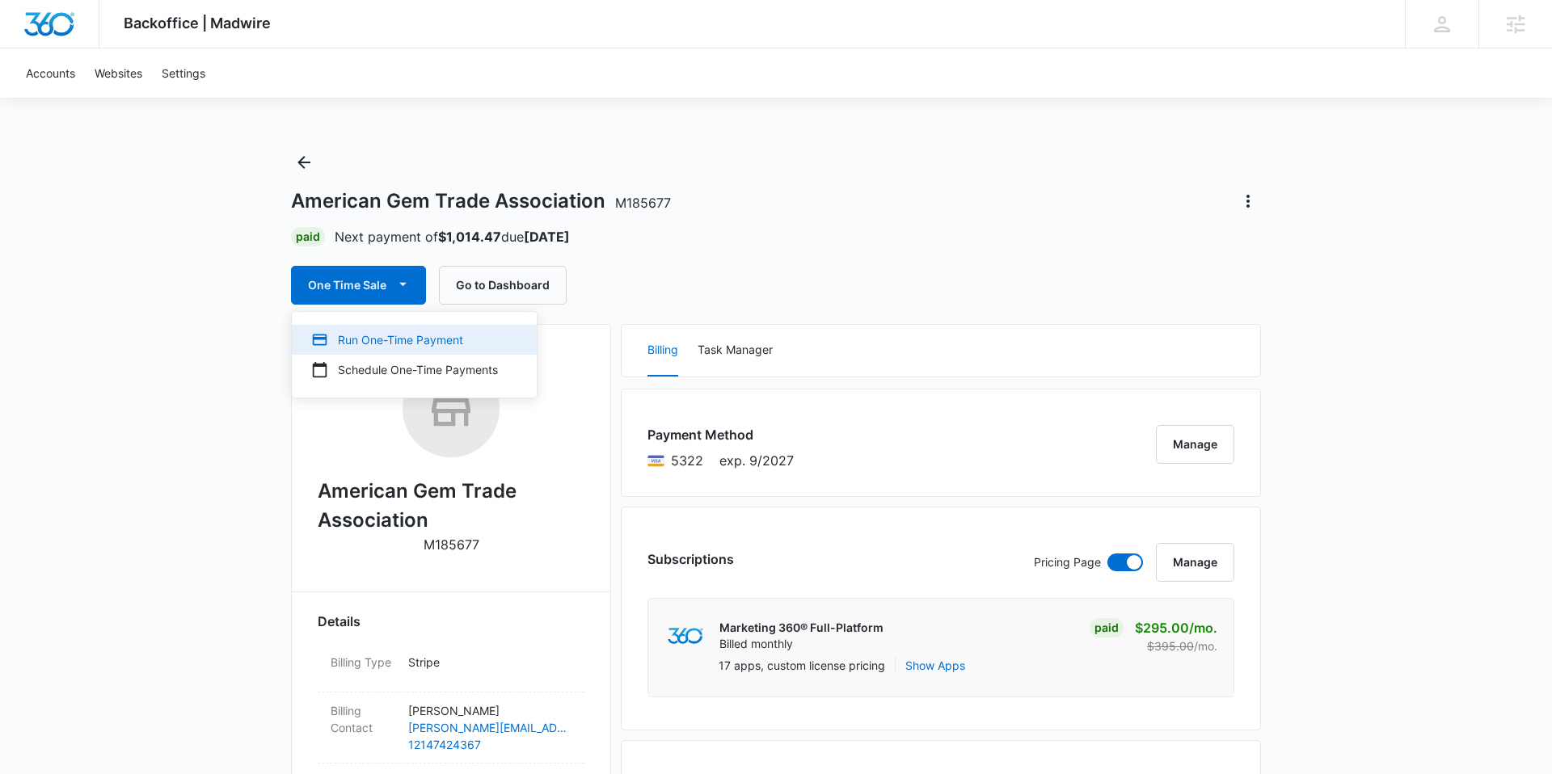
click at [388, 333] on div "Run One-Time Payment" at bounding box center [404, 339] width 187 height 17
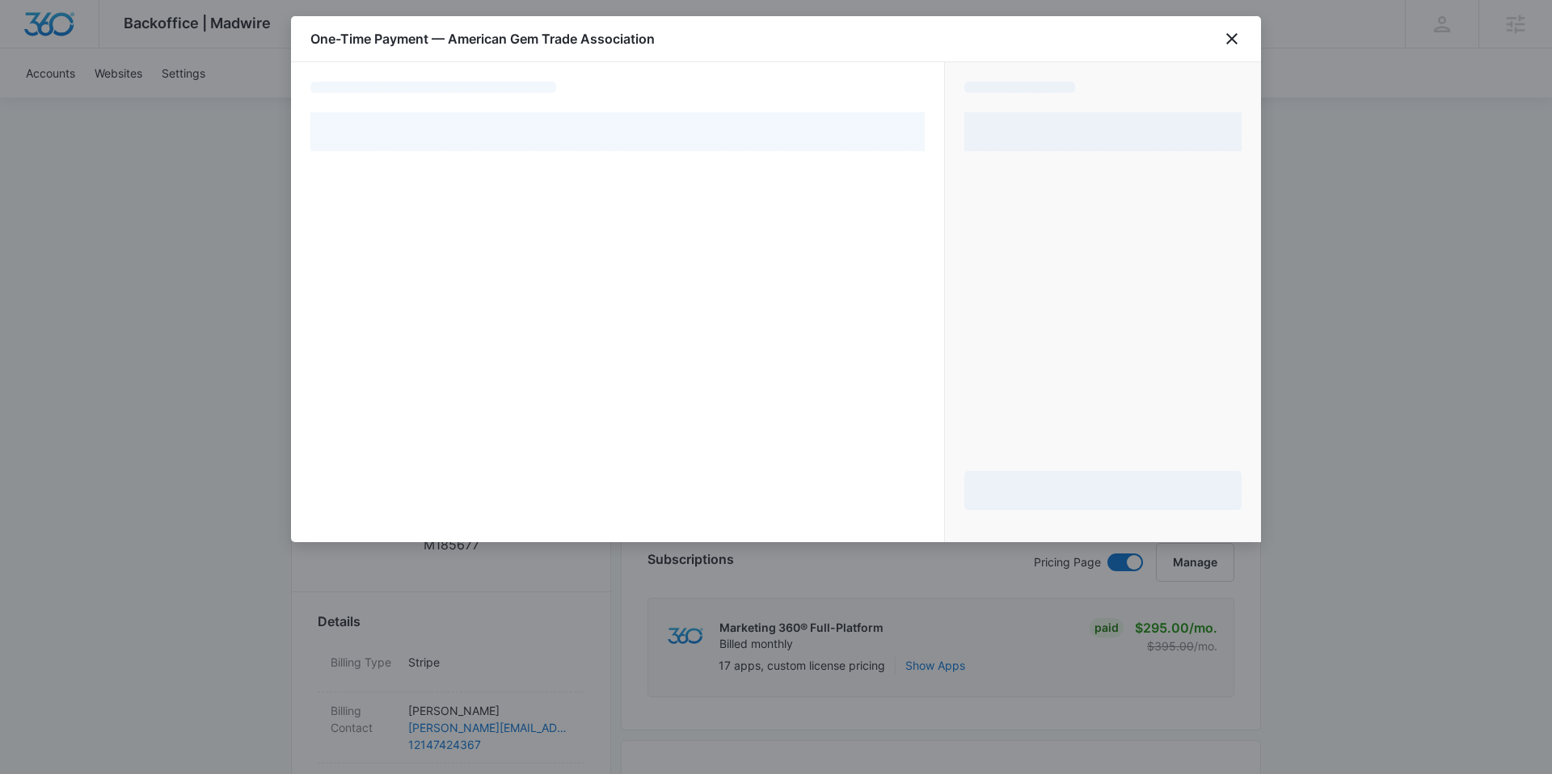
select select "pm_1Pj6BgA4n8RTgNjUYElTOkeh"
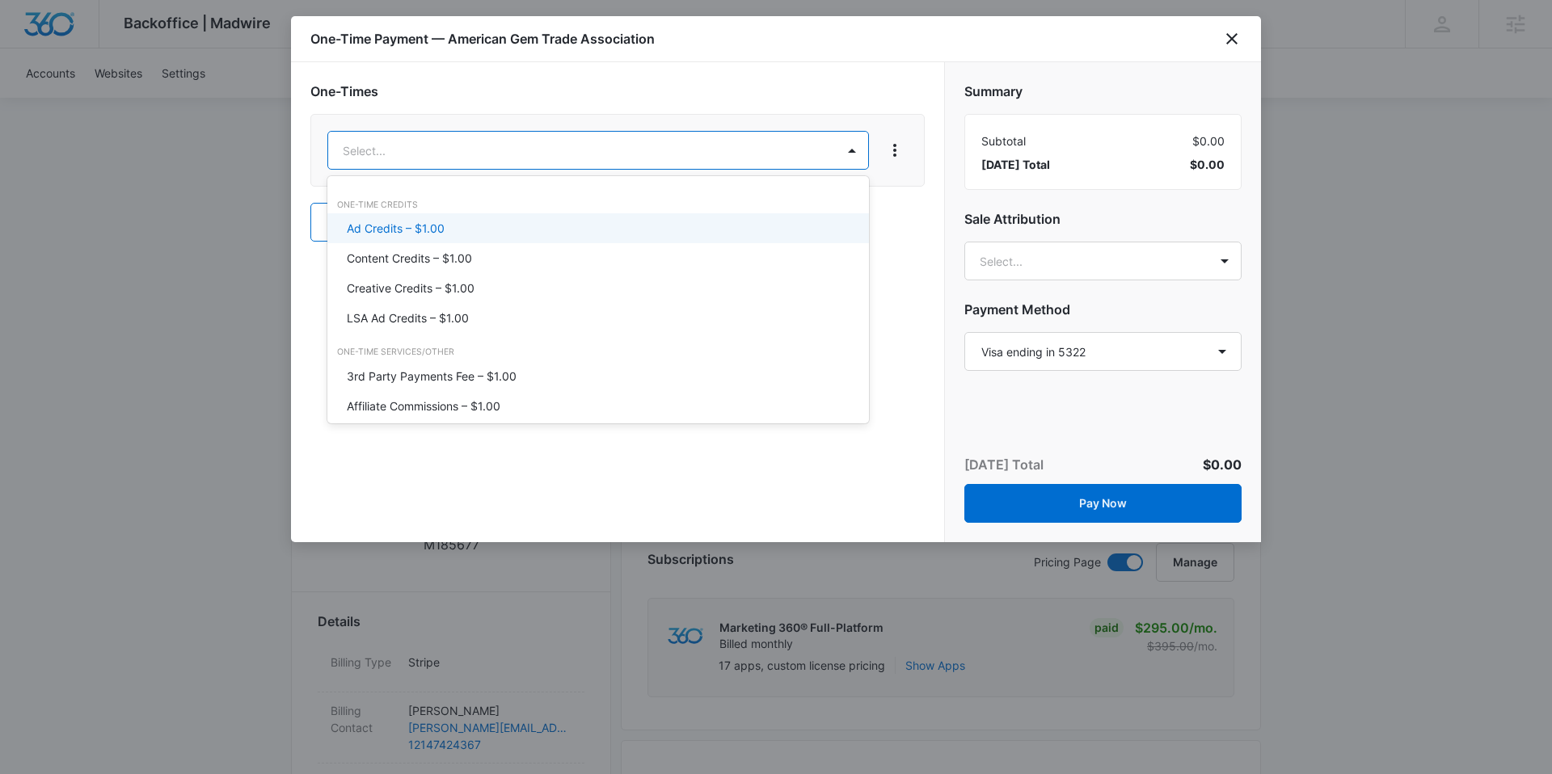
click at [455, 230] on div "Ad Credits – $1.00" at bounding box center [596, 228] width 499 height 17
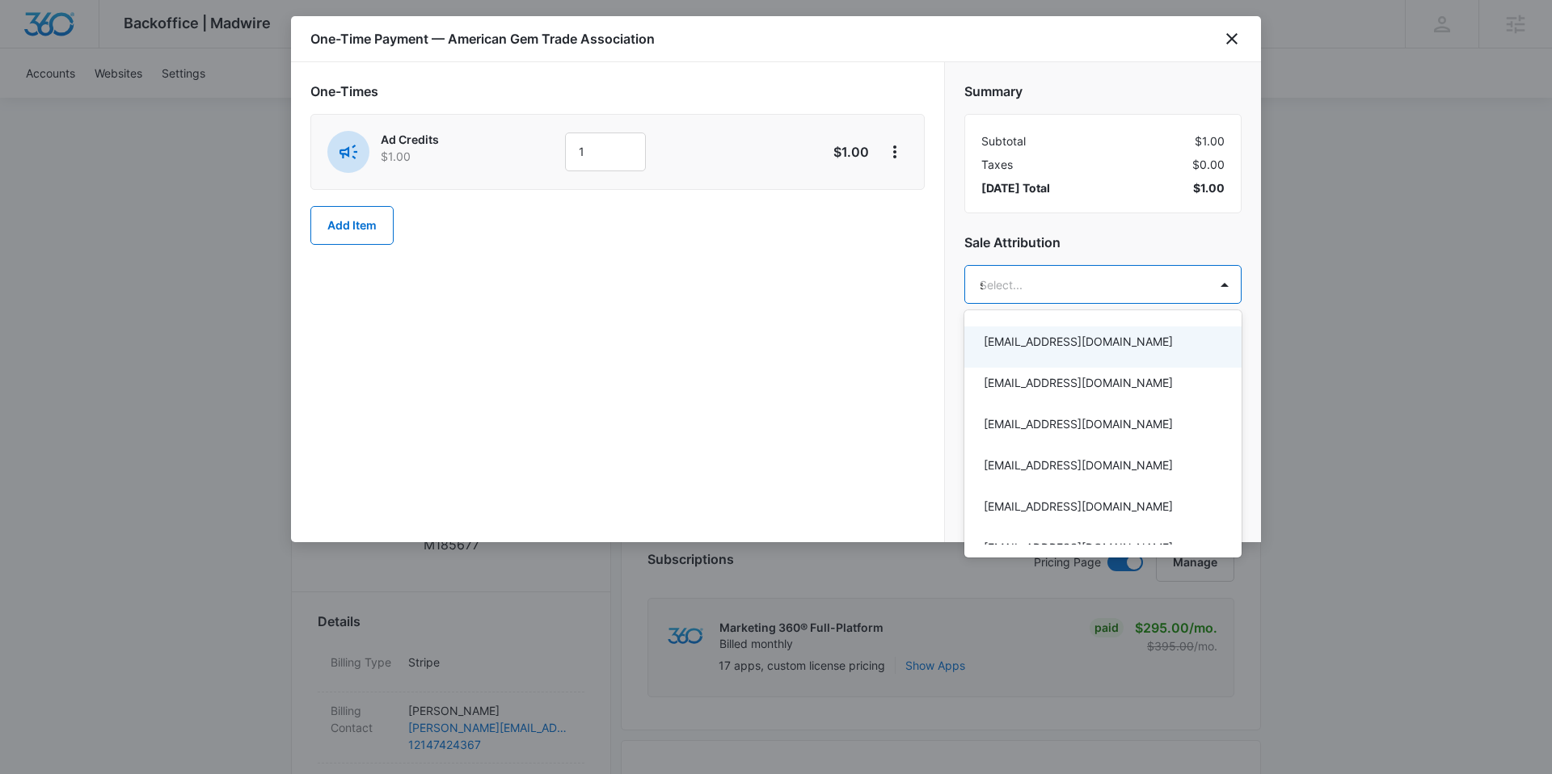
type input "[PERSON_NAME]"
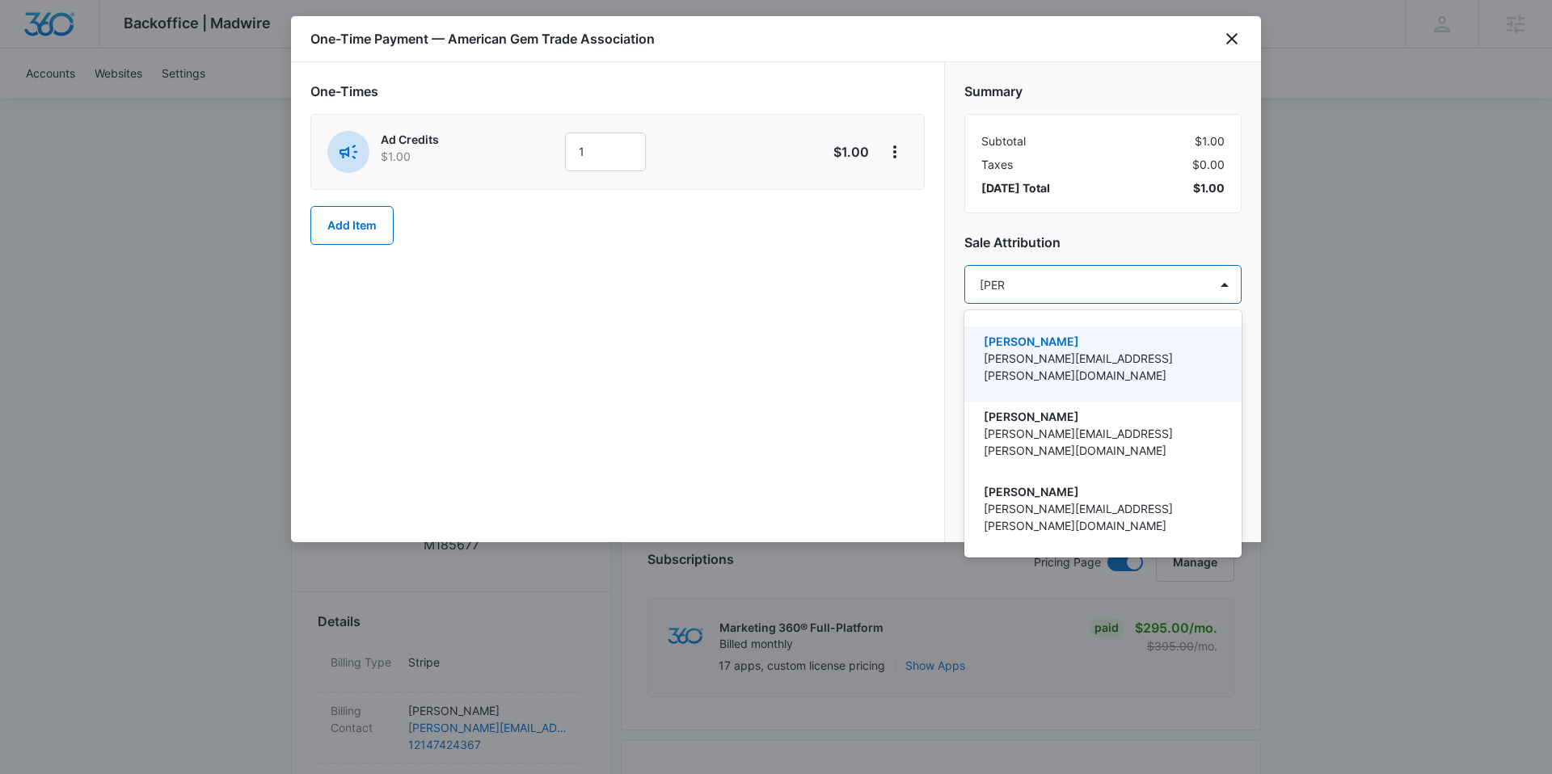
click at [1042, 342] on p "[PERSON_NAME]" at bounding box center [1100, 341] width 235 height 17
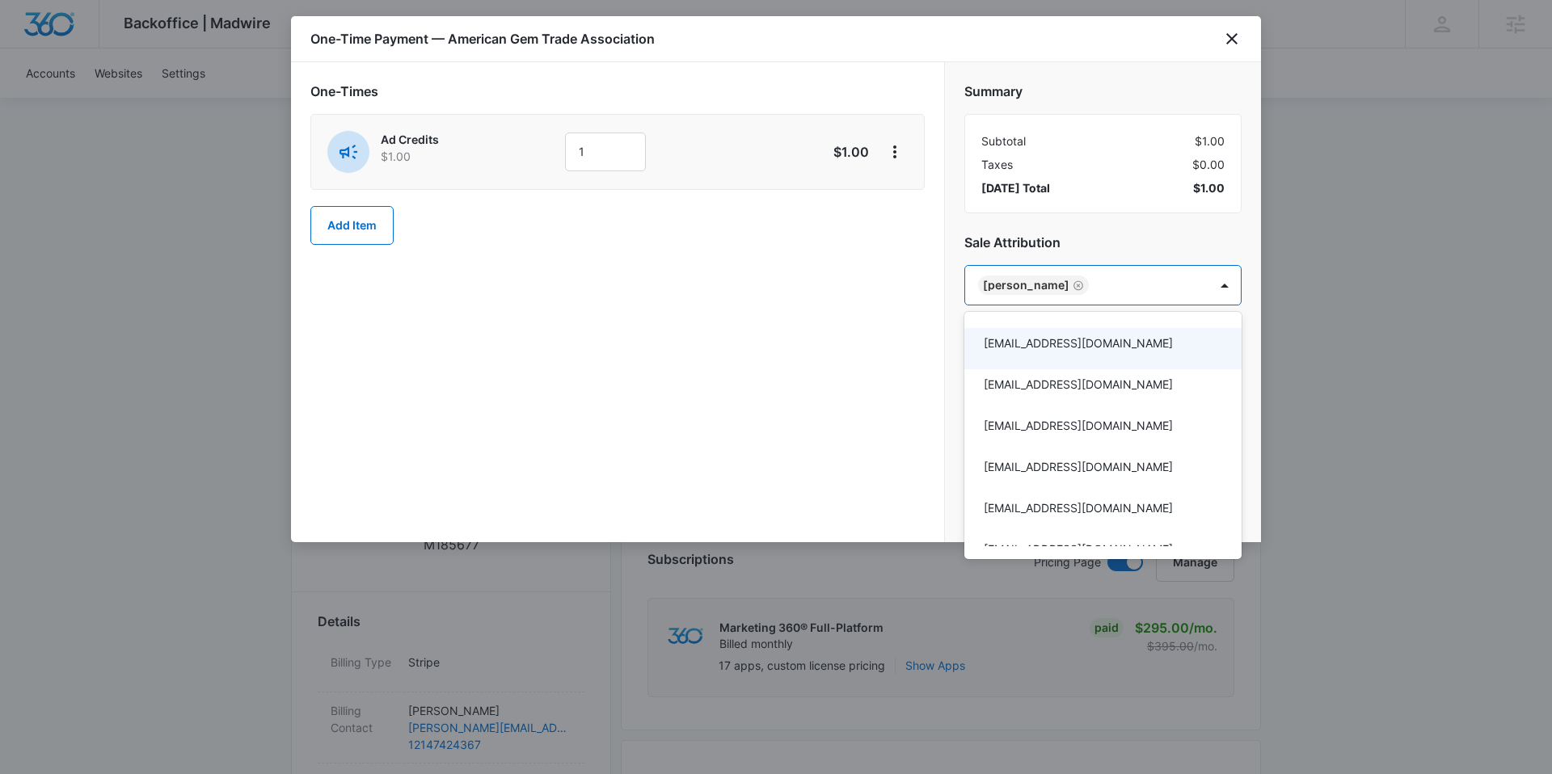
click at [934, 315] on div at bounding box center [776, 387] width 1552 height 774
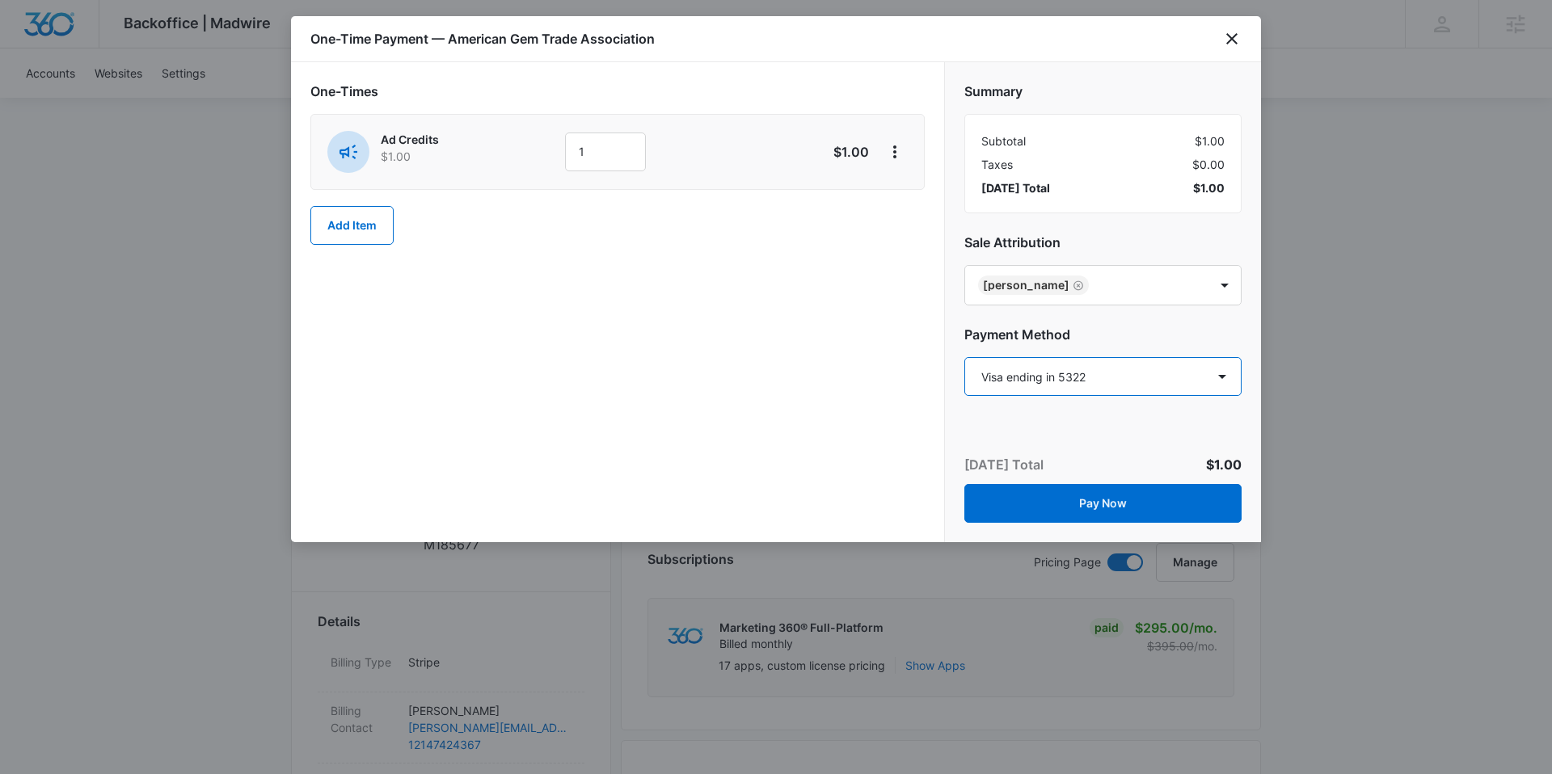
click at [1030, 373] on select "Select a payment method Visa ending in 5322 New payment method Monthly invoice" at bounding box center [1102, 376] width 277 height 39
click at [964, 357] on select "Select a payment method Visa ending in 5322 New payment method Monthly invoice" at bounding box center [1102, 376] width 277 height 39
drag, startPoint x: 603, startPoint y: 154, endPoint x: 578, endPoint y: 150, distance: 25.4
click at [578, 150] on input "1" at bounding box center [605, 152] width 81 height 39
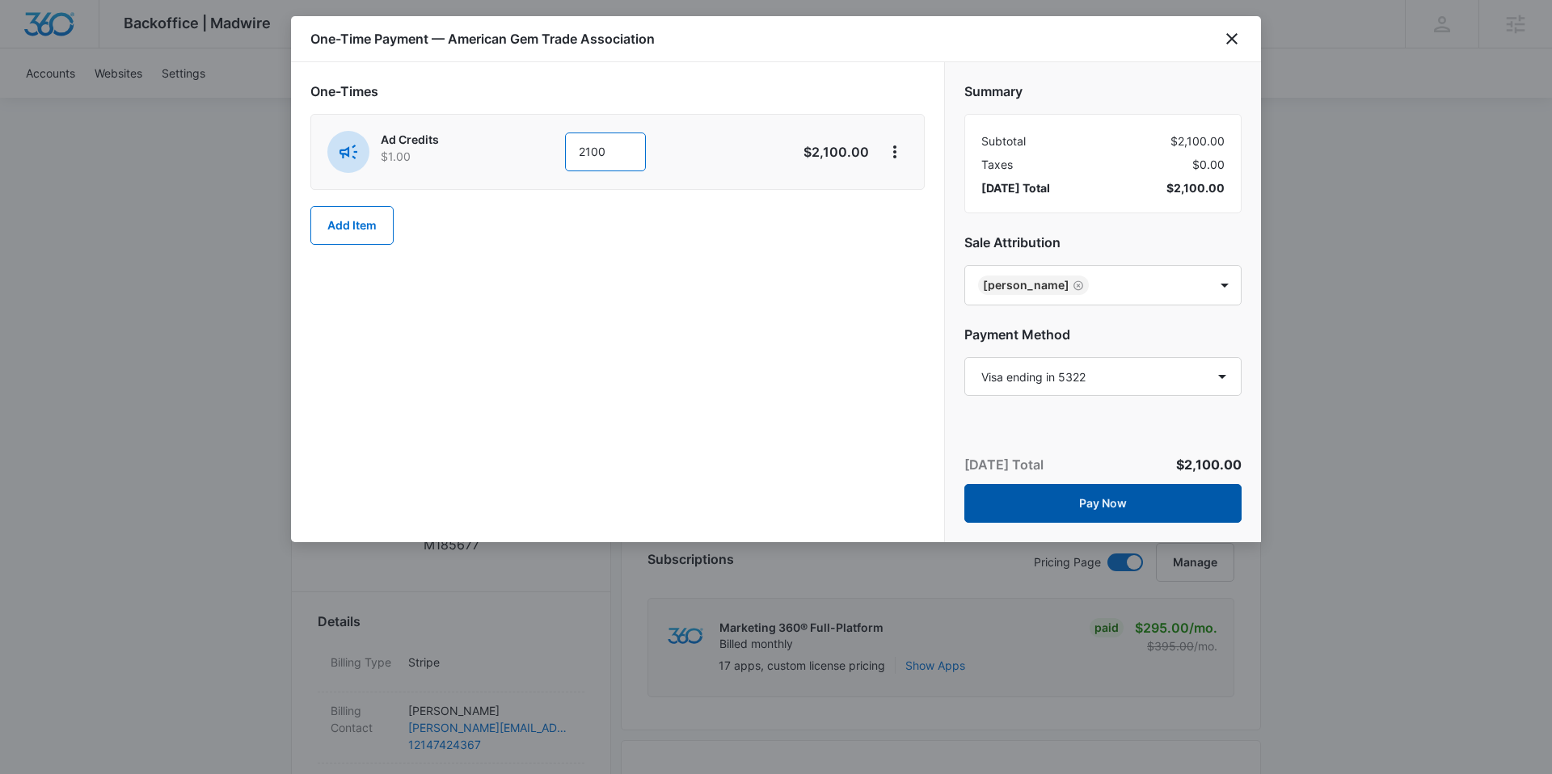
type input "2100"
click at [1078, 499] on button "Pay Now" at bounding box center [1102, 503] width 277 height 39
